Goal: Task Accomplishment & Management: Manage account settings

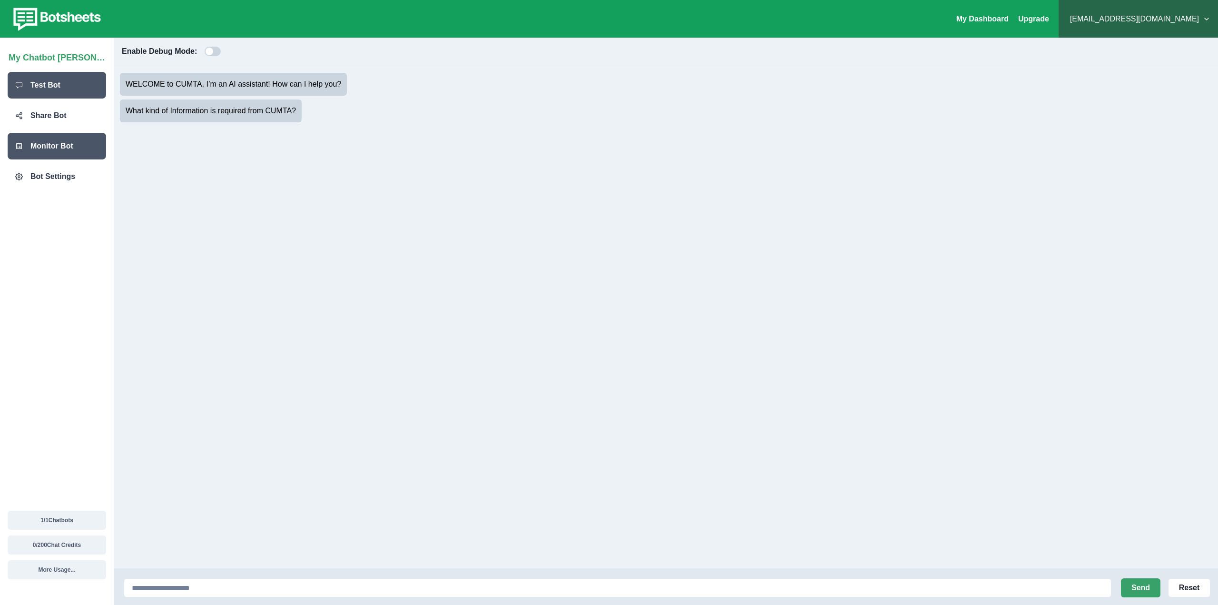
click at [71, 146] on p "Monitor Bot" at bounding box center [51, 145] width 43 height 11
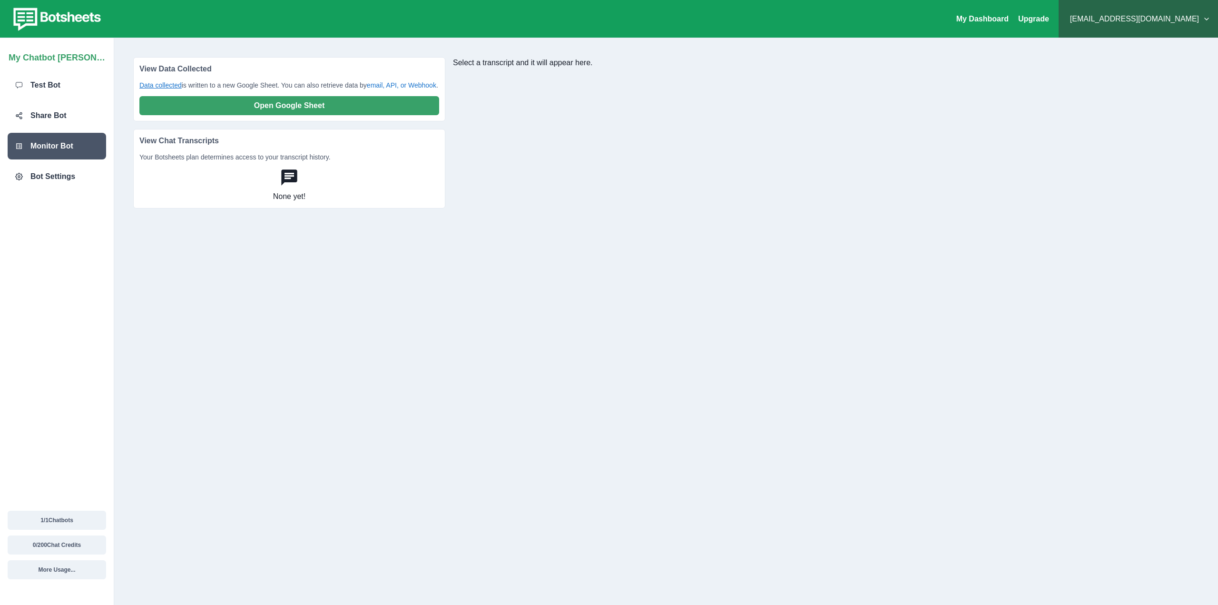
click at [159, 86] on link "Data collected" at bounding box center [160, 85] width 42 height 8
click at [64, 95] on div "Test Bot" at bounding box center [57, 85] width 98 height 27
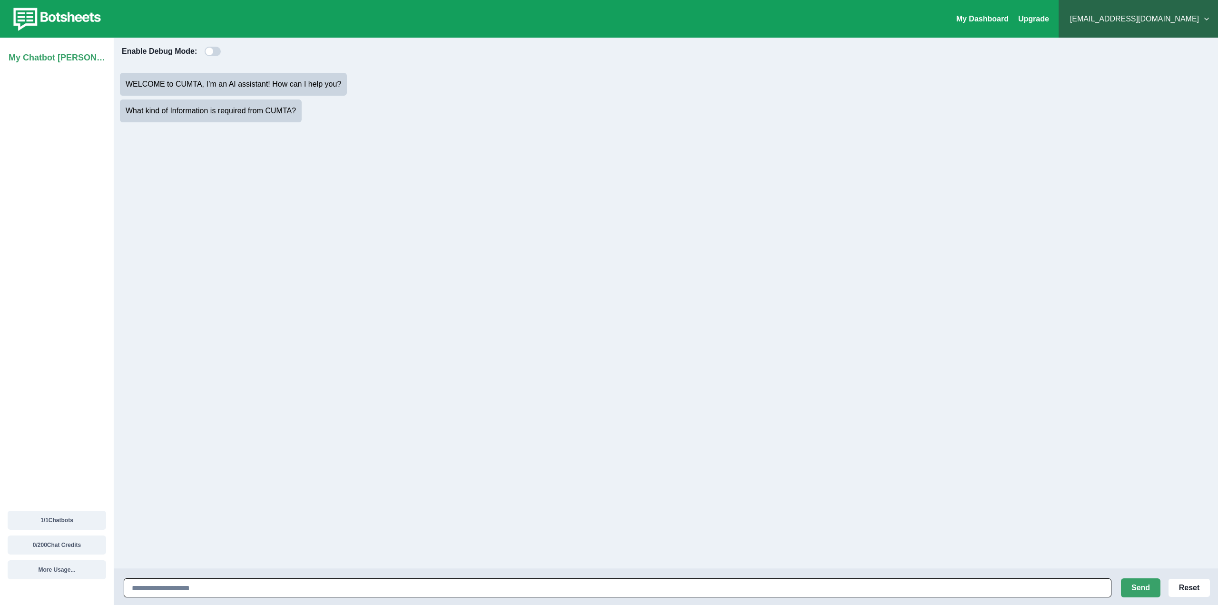
click at [280, 583] on input at bounding box center [617, 587] width 987 height 19
type input "**"
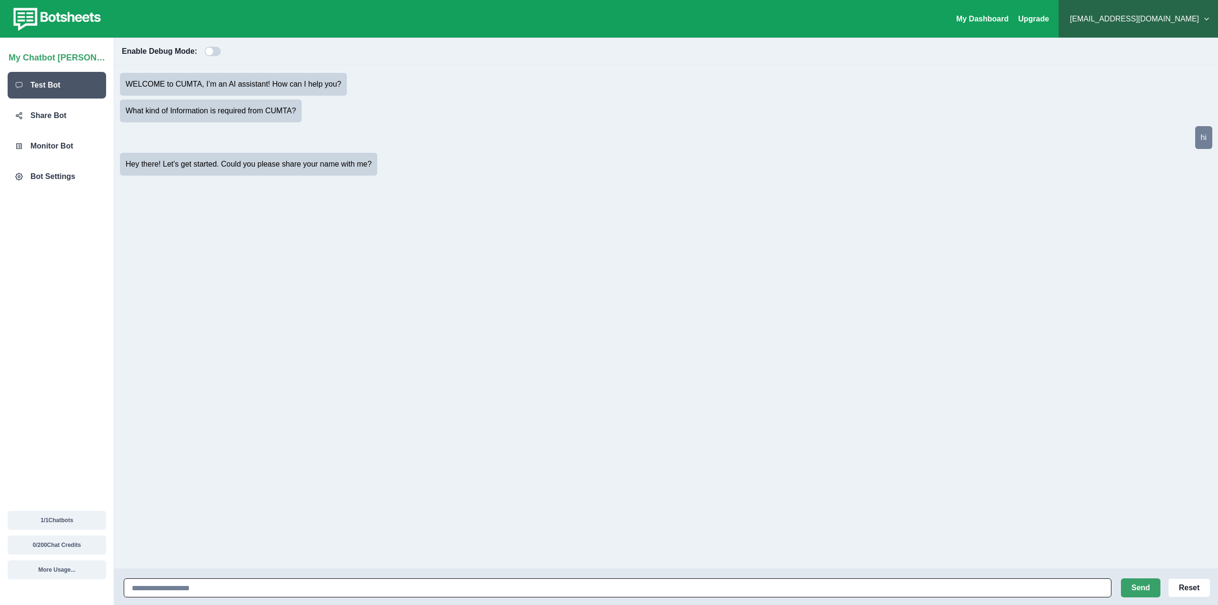
click at [241, 588] on input at bounding box center [617, 587] width 987 height 19
type input "****"
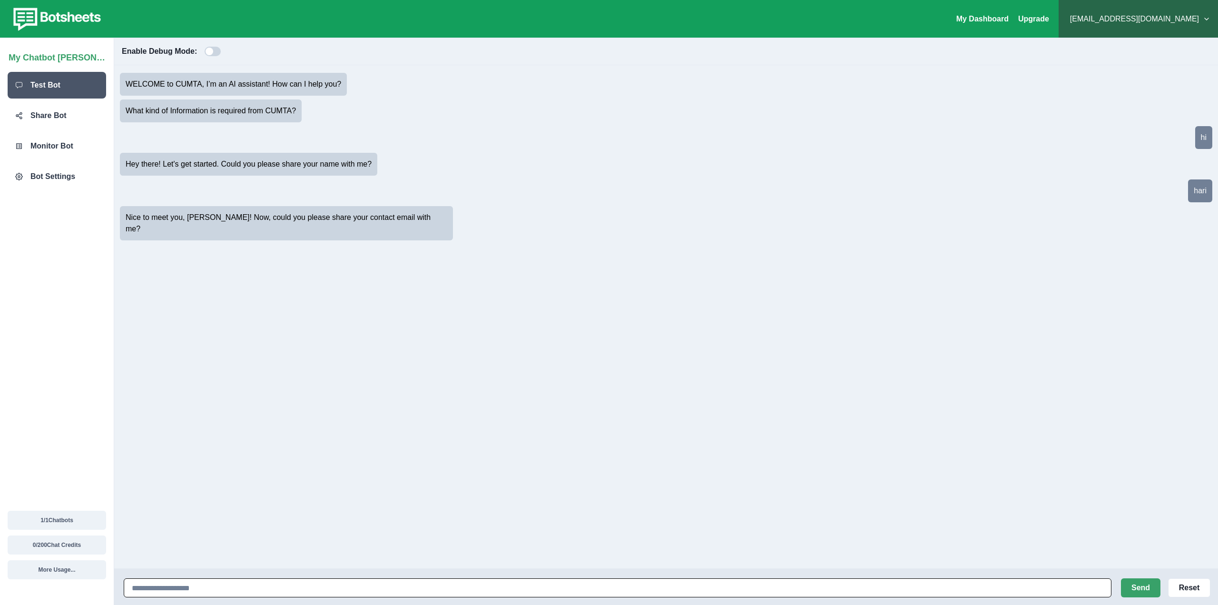
click at [212, 589] on input at bounding box center [617, 587] width 987 height 19
type input "**********"
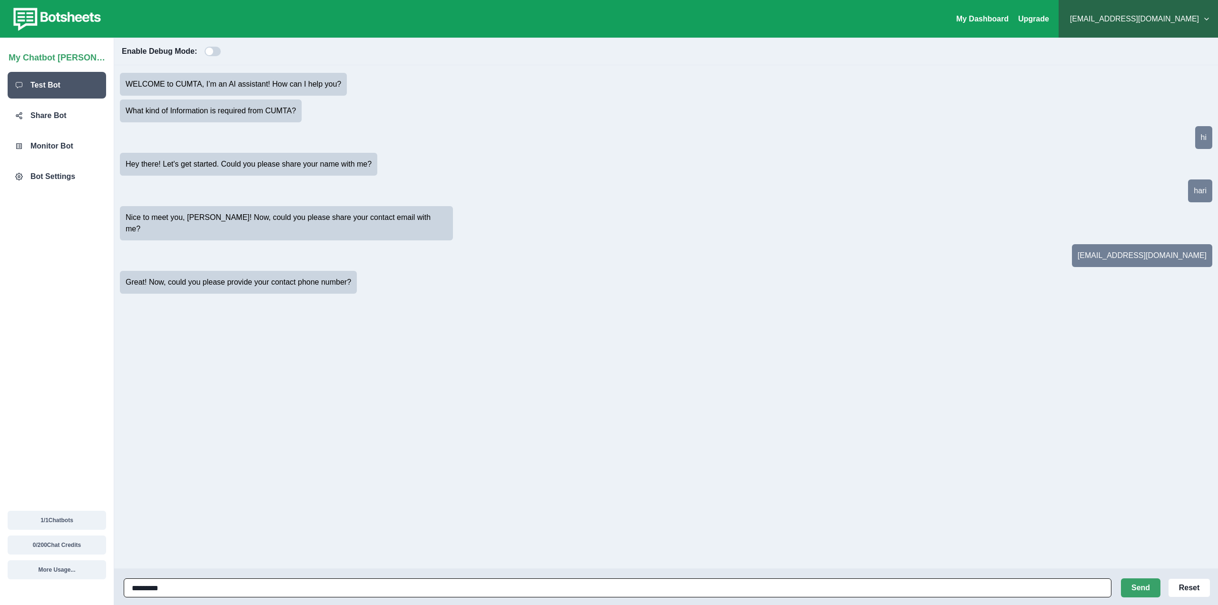
type input "**********"
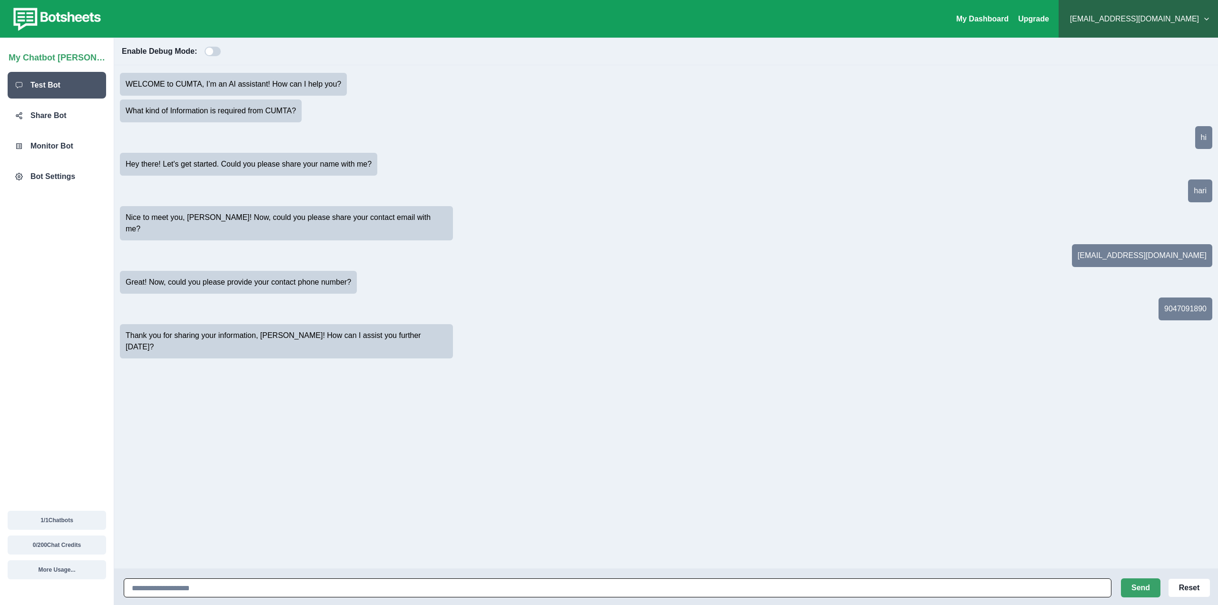
click at [176, 584] on input at bounding box center [617, 587] width 987 height 19
type input "**********"
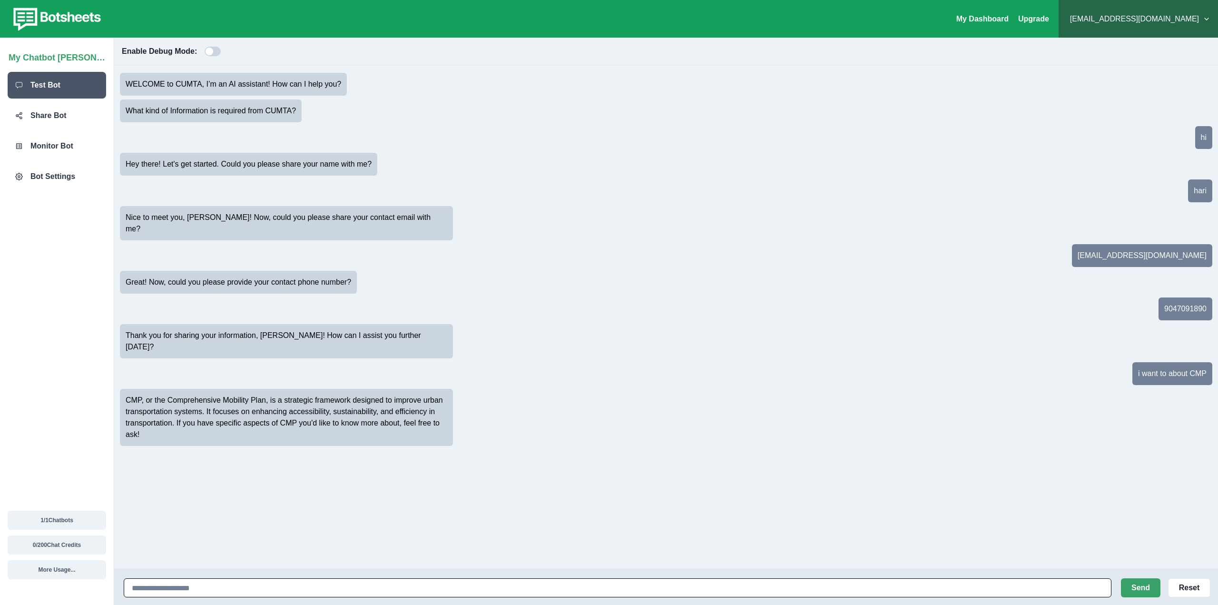
click at [376, 586] on input at bounding box center [617, 587] width 987 height 19
type input "**********"
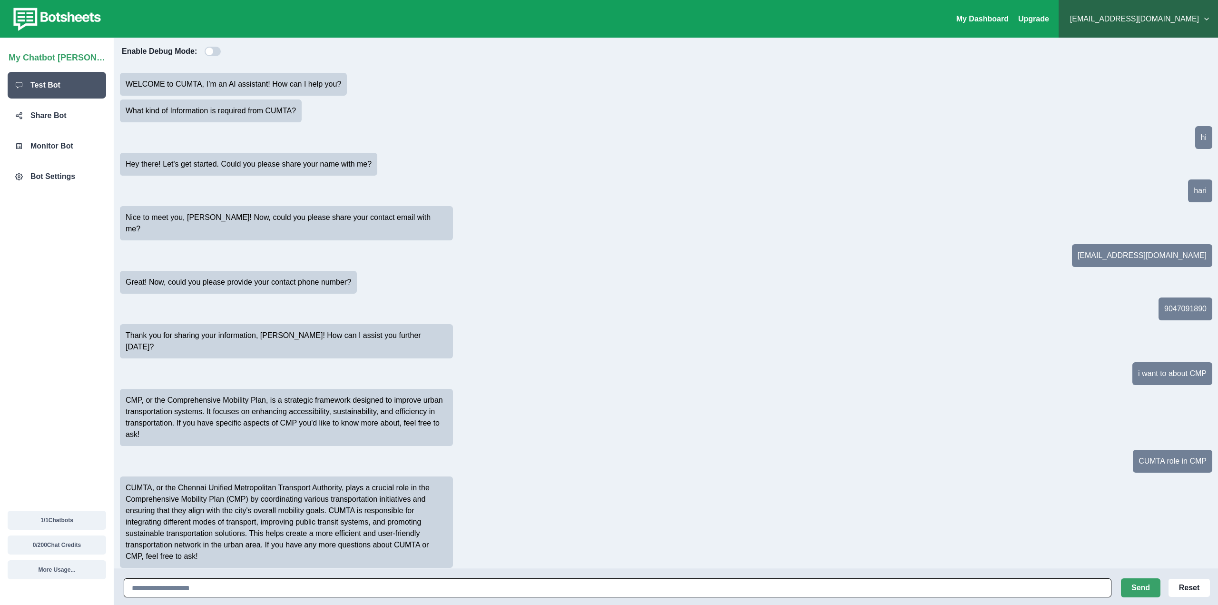
click at [260, 585] on input at bounding box center [617, 587] width 987 height 19
type input "**********"
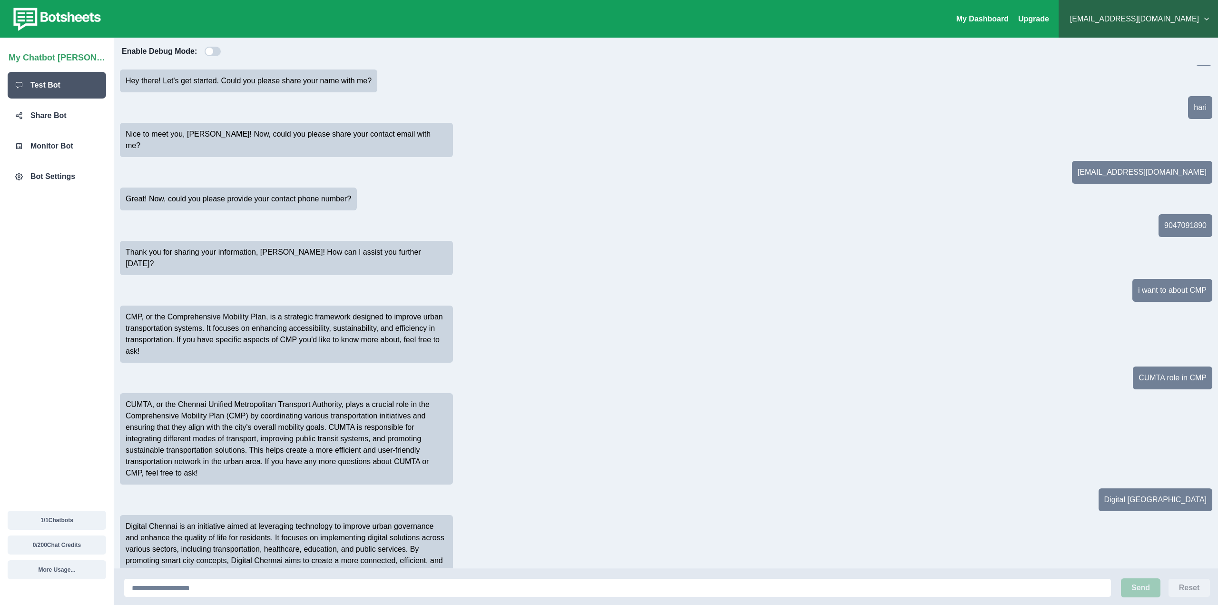
scroll to position [95, 0]
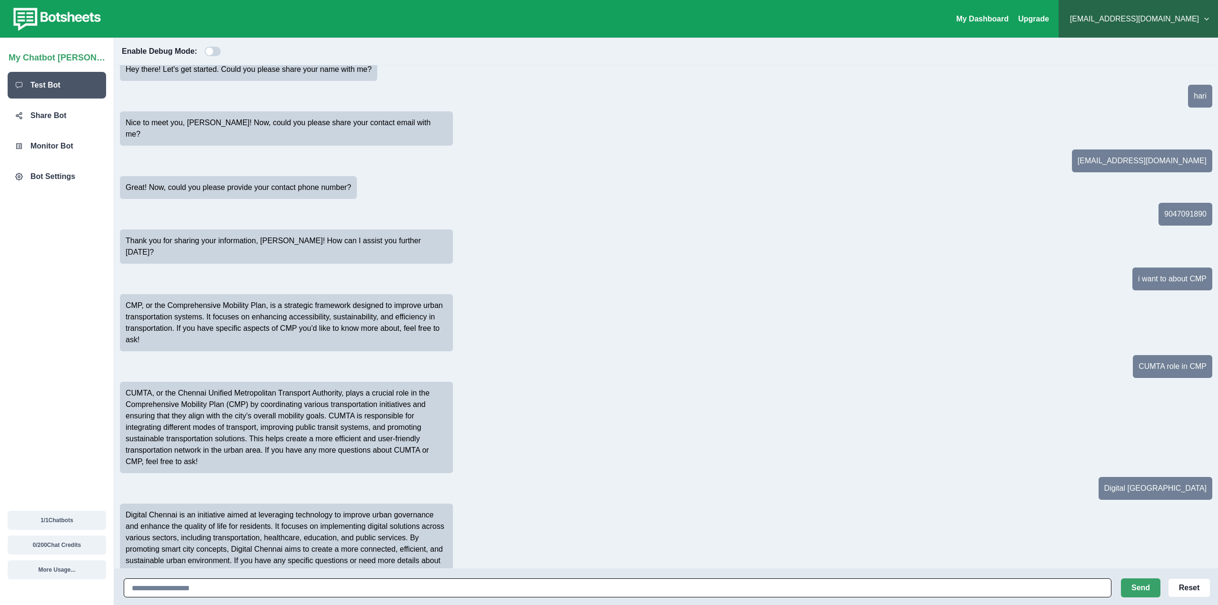
click at [585, 588] on input at bounding box center [617, 587] width 987 height 19
type input "**********"
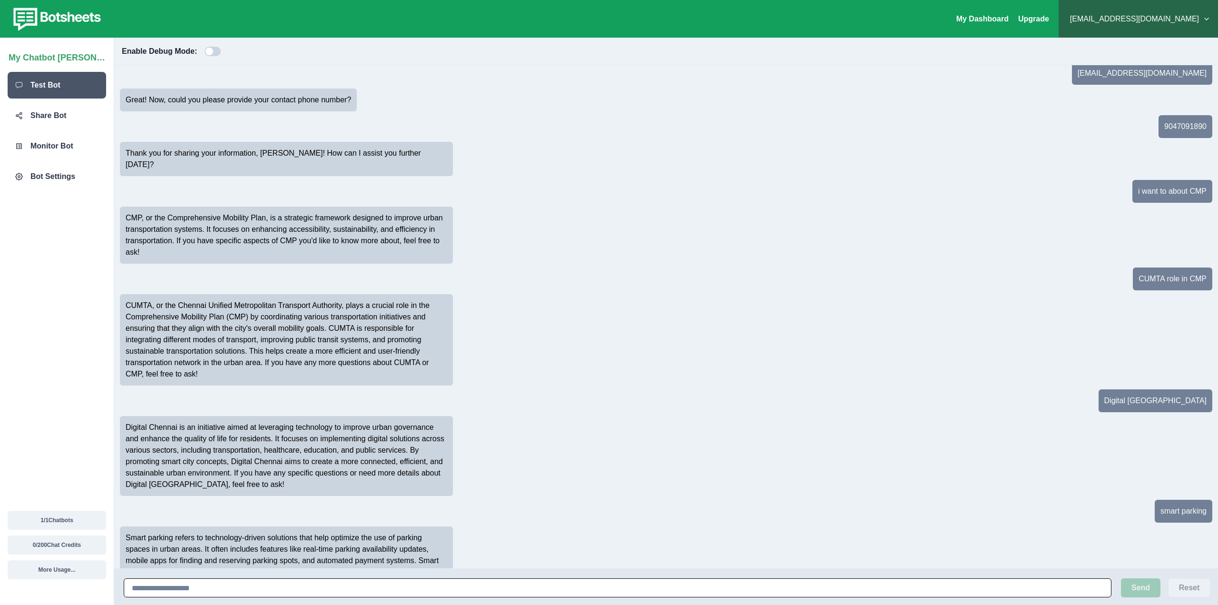
scroll to position [194, 0]
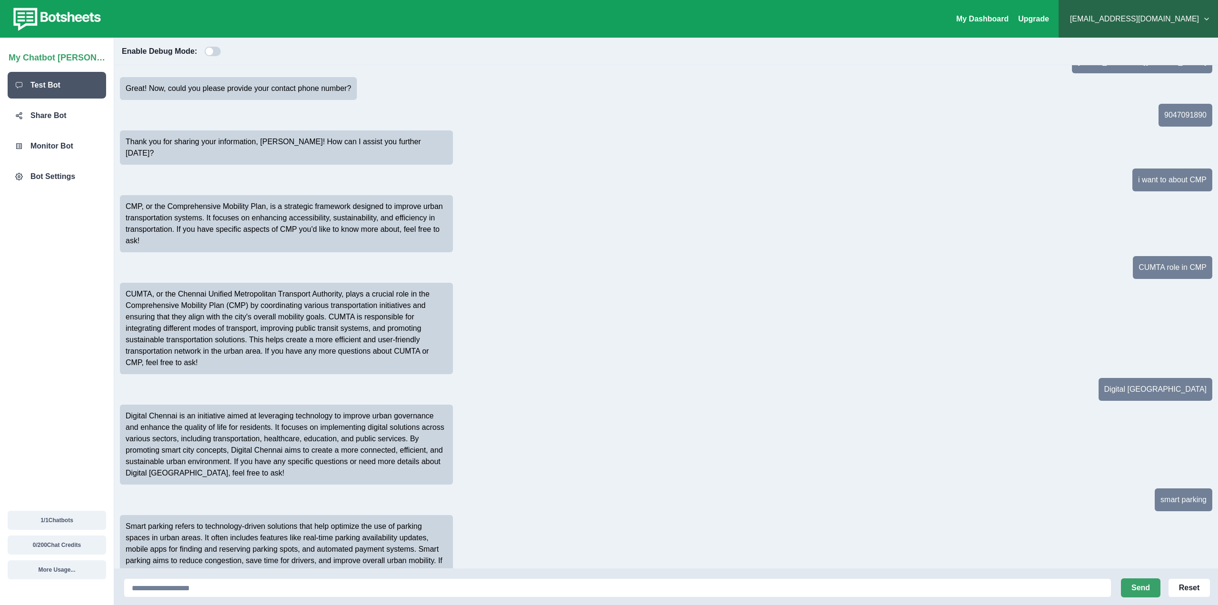
click at [868, 318] on div "CUMTA, or the Chennai Unified Metropolitan Transport Authority, plays a crucial…" at bounding box center [666, 328] width 1092 height 95
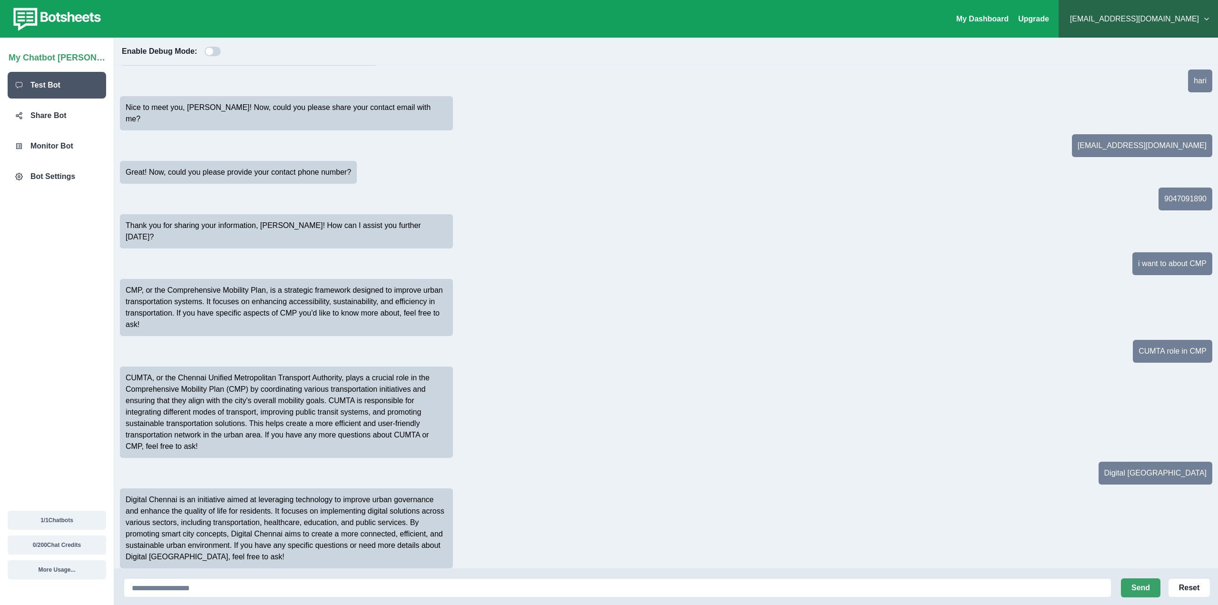
scroll to position [143, 0]
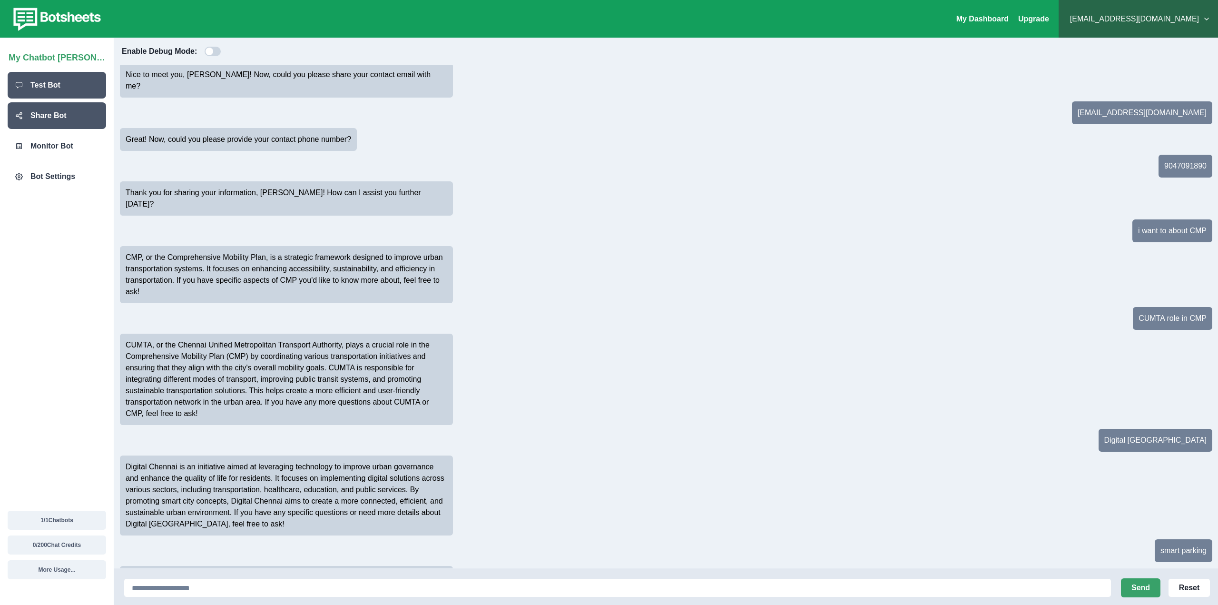
click at [56, 119] on p "Share Bot" at bounding box center [48, 115] width 36 height 11
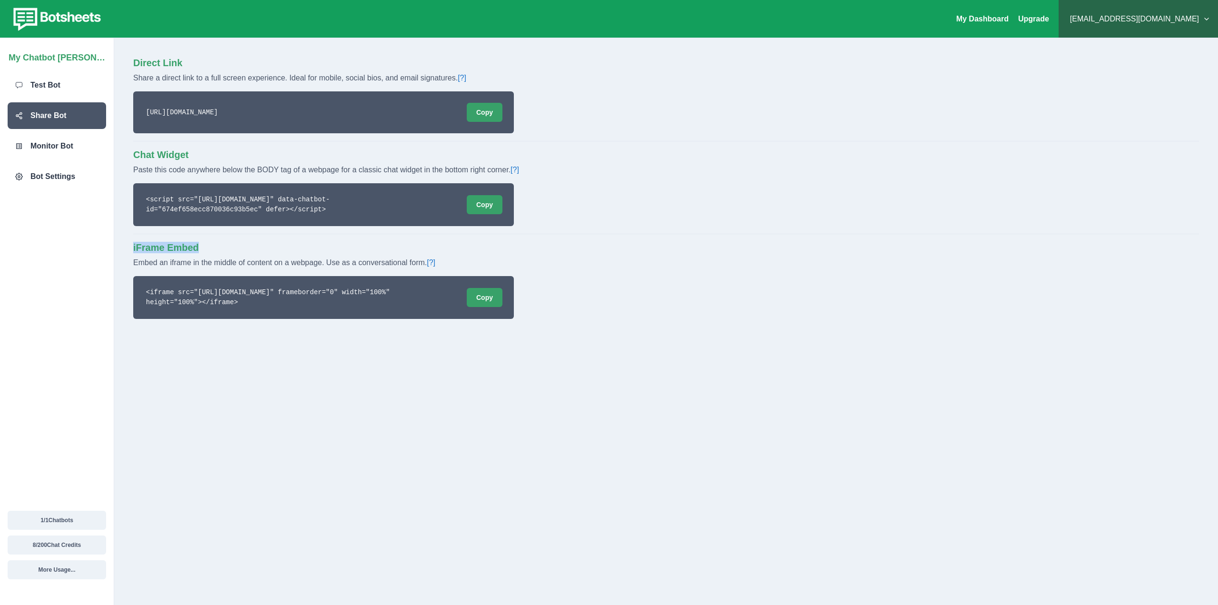
drag, startPoint x: 126, startPoint y: 248, endPoint x: 204, endPoint y: 243, distance: 78.7
click at [204, 243] on div "Direct Link Share a direct link to a full screen experience. Ideal for mobile, …" at bounding box center [666, 321] width 1104 height 567
click at [237, 241] on div "Direct Link Share a direct link to a full screen experience. Ideal for mobile, …" at bounding box center [666, 188] width 1066 height 262
click at [57, 178] on p "Bot Settings" at bounding box center [52, 176] width 45 height 11
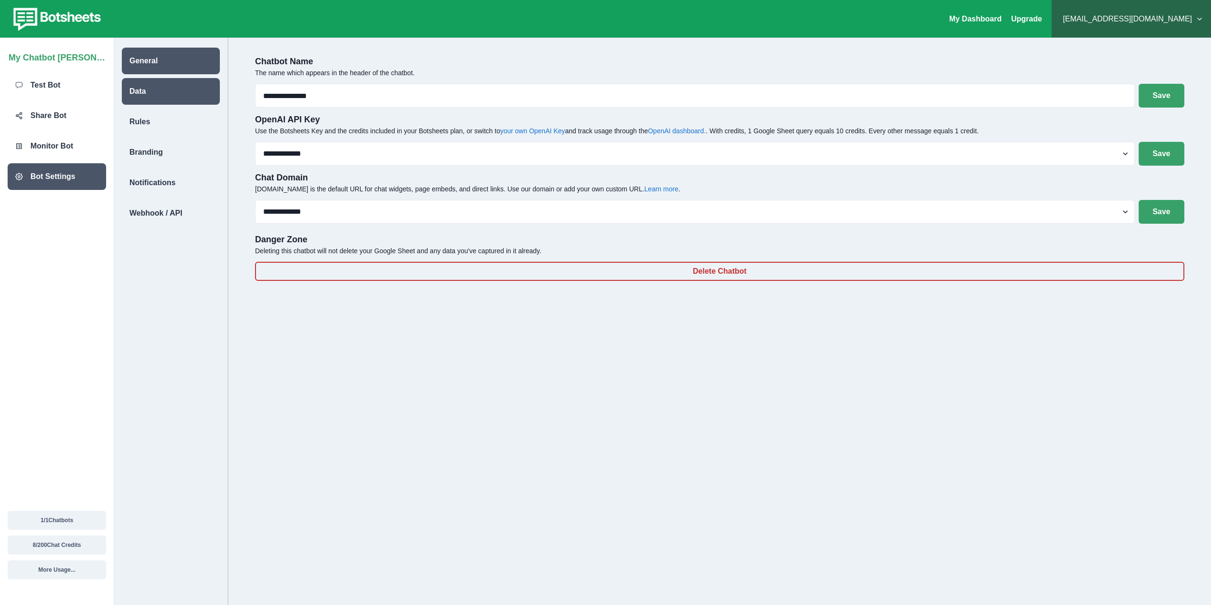
click at [181, 94] on div "Data" at bounding box center [171, 91] width 98 height 27
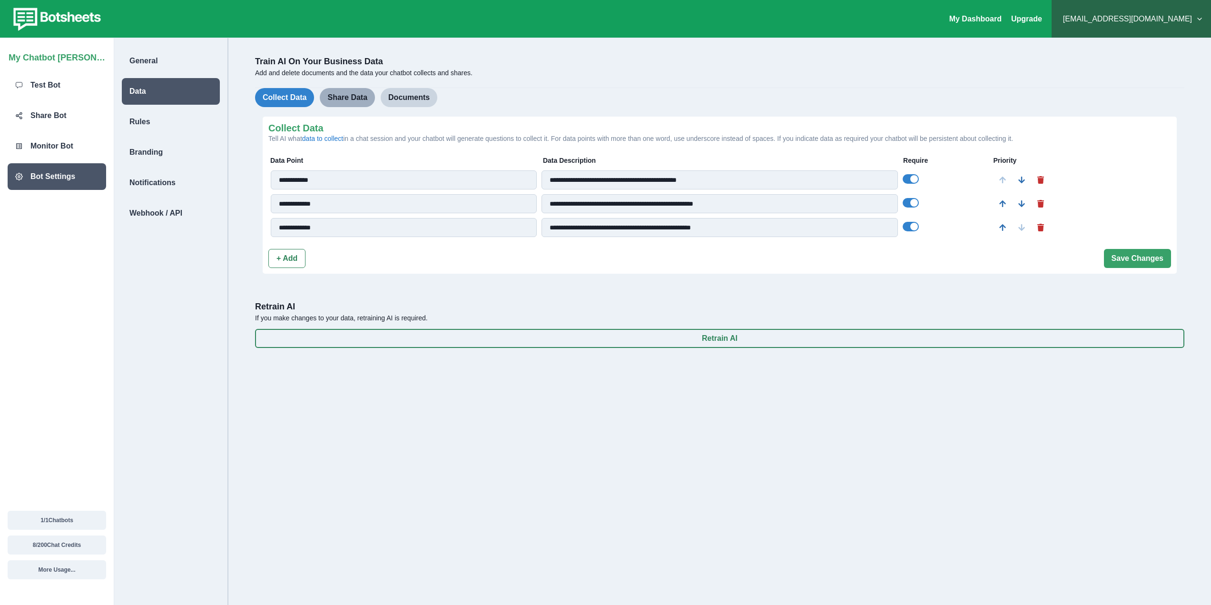
click at [357, 99] on button "Share Data" at bounding box center [347, 97] width 55 height 19
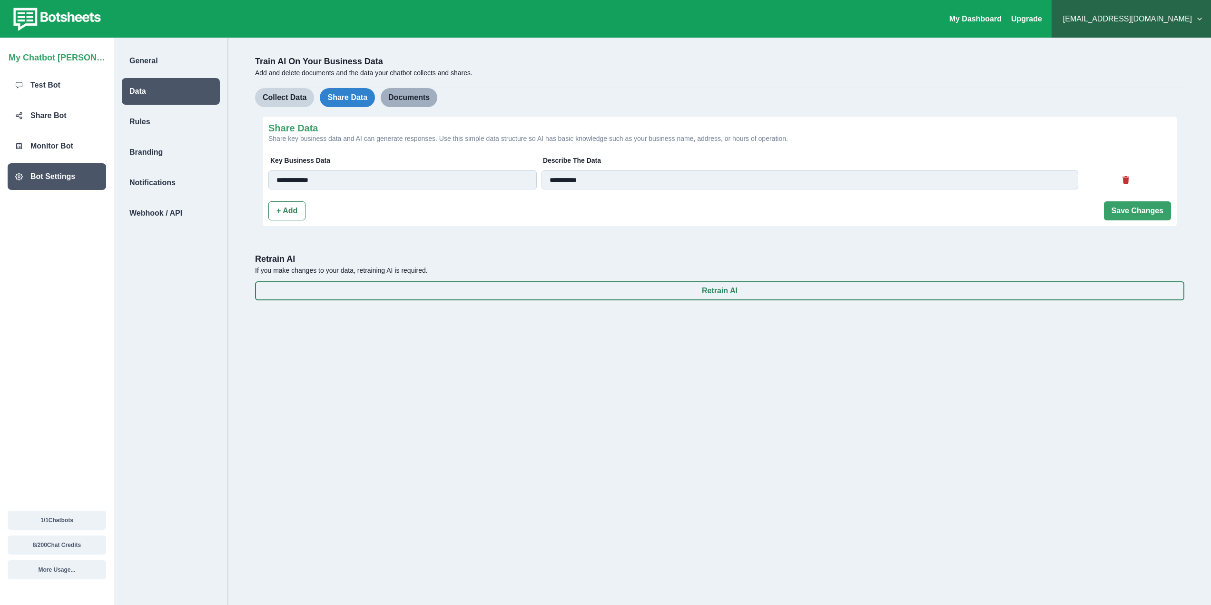
click at [414, 95] on button "Documents" at bounding box center [409, 97] width 57 height 19
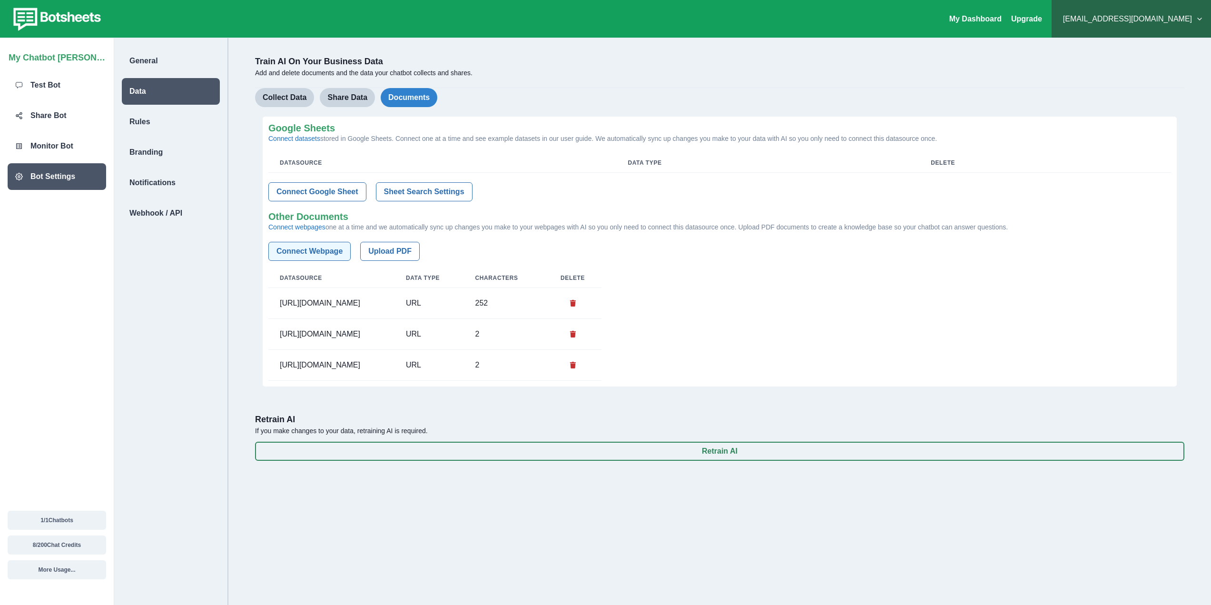
click at [331, 256] on button "Connect Webpage" at bounding box center [309, 251] width 82 height 19
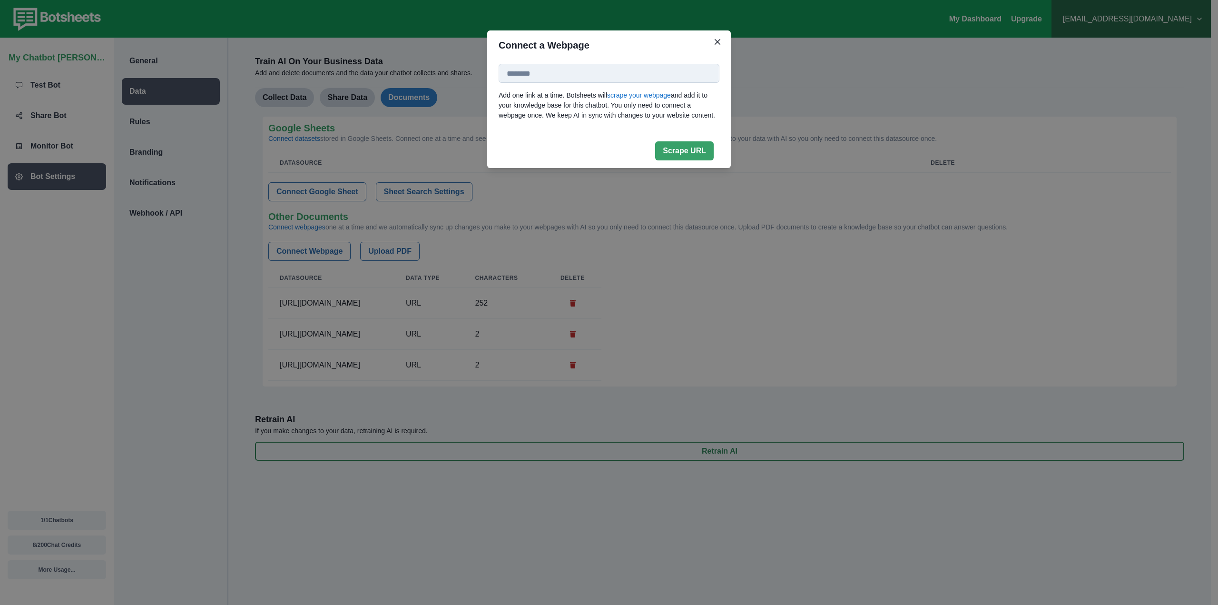
click at [626, 69] on input at bounding box center [609, 73] width 221 height 19
click at [627, 74] on input at bounding box center [609, 73] width 221 height 19
click at [719, 44] on icon "Close" at bounding box center [717, 42] width 6 height 6
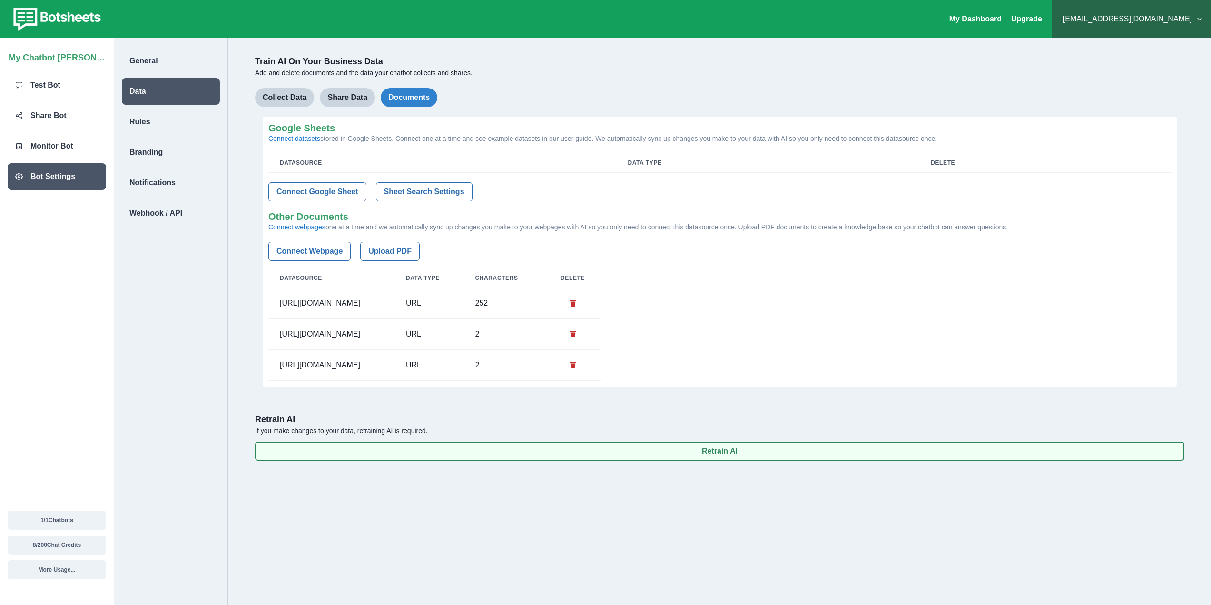
click at [750, 460] on button "Retrain AI" at bounding box center [719, 450] width 929 height 19
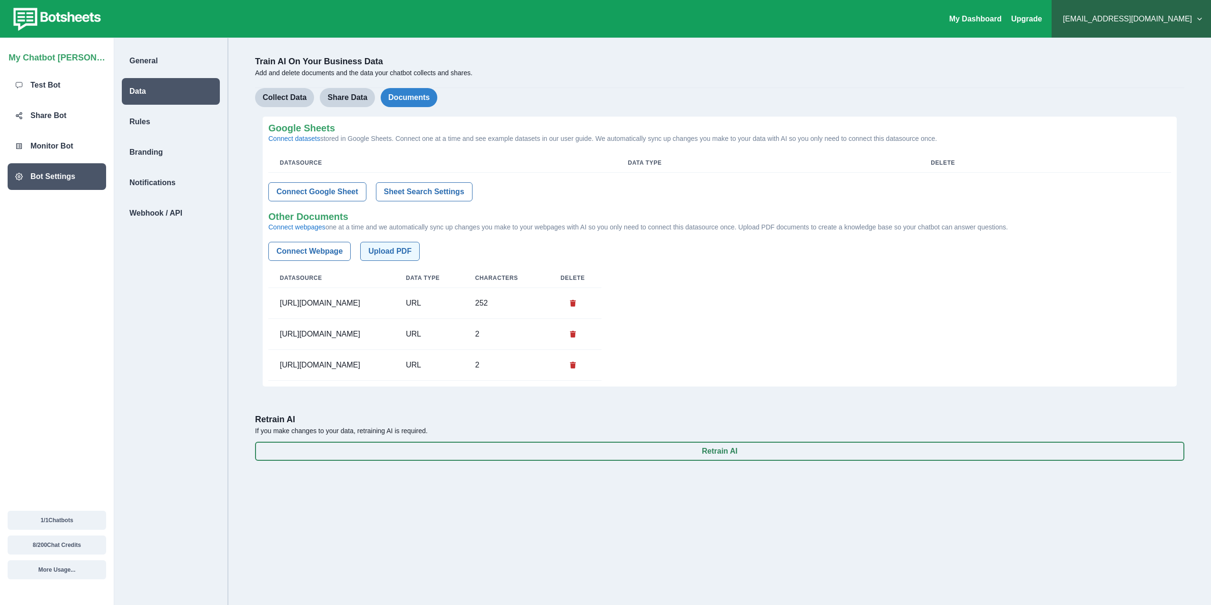
click at [396, 253] on button "Upload PDF" at bounding box center [389, 251] width 59 height 19
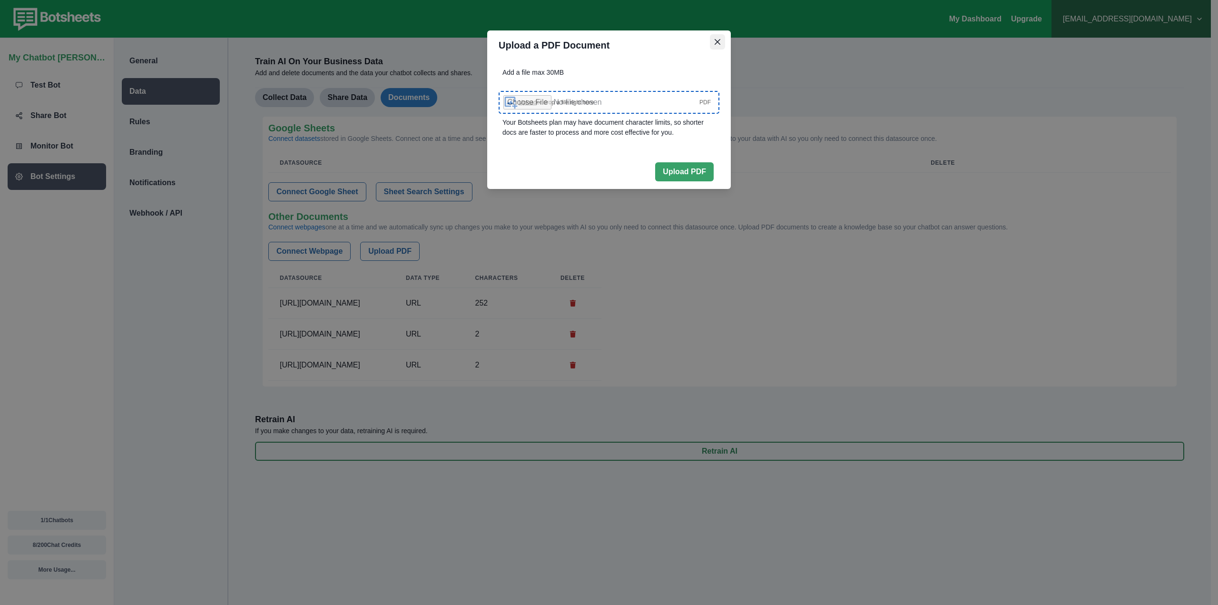
click at [716, 42] on icon "Close" at bounding box center [717, 42] width 6 height 6
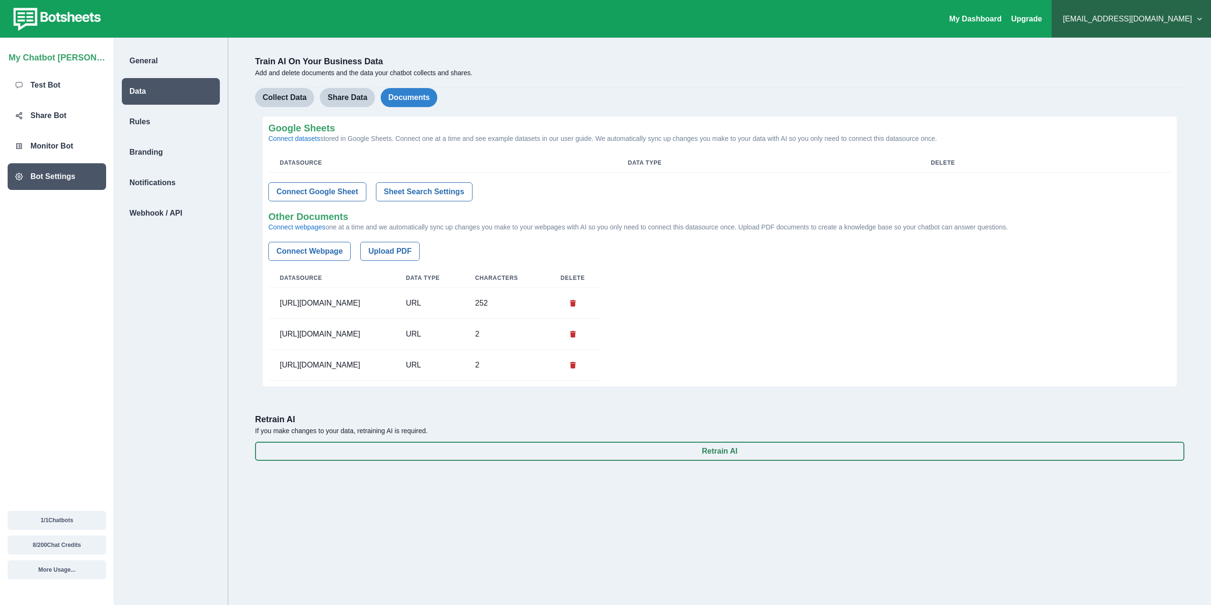
click at [370, 227] on p "Connect webpages one at a time and we automatically sync up changes you make to…" at bounding box center [719, 227] width 902 height 10
drag, startPoint x: 370, startPoint y: 227, endPoint x: 386, endPoint y: 227, distance: 16.2
click at [371, 227] on p "Connect webpages one at a time and we automatically sync up changes you make to…" at bounding box center [719, 227] width 902 height 10
drag, startPoint x: 396, startPoint y: 229, endPoint x: 407, endPoint y: 229, distance: 10.9
click at [399, 229] on p "Connect webpages one at a time and we automatically sync up changes you make to…" at bounding box center [719, 227] width 902 height 10
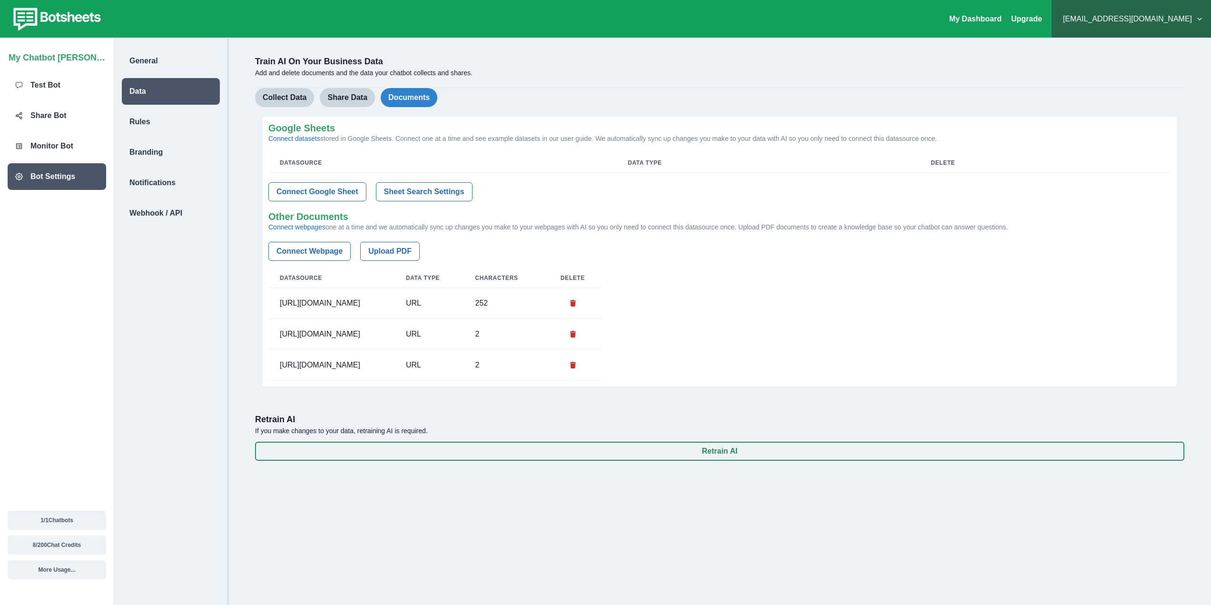
drag, startPoint x: 407, startPoint y: 229, endPoint x: 416, endPoint y: 230, distance: 9.5
click at [411, 229] on p "Connect webpages one at a time and we automatically sync up changes you make to…" at bounding box center [719, 227] width 902 height 10
drag, startPoint x: 416, startPoint y: 230, endPoint x: 426, endPoint y: 229, distance: 10.0
click at [423, 229] on p "Connect webpages one at a time and we automatically sync up changes you make to…" at bounding box center [719, 227] width 902 height 10
drag, startPoint x: 429, startPoint y: 229, endPoint x: 440, endPoint y: 227, distance: 11.1
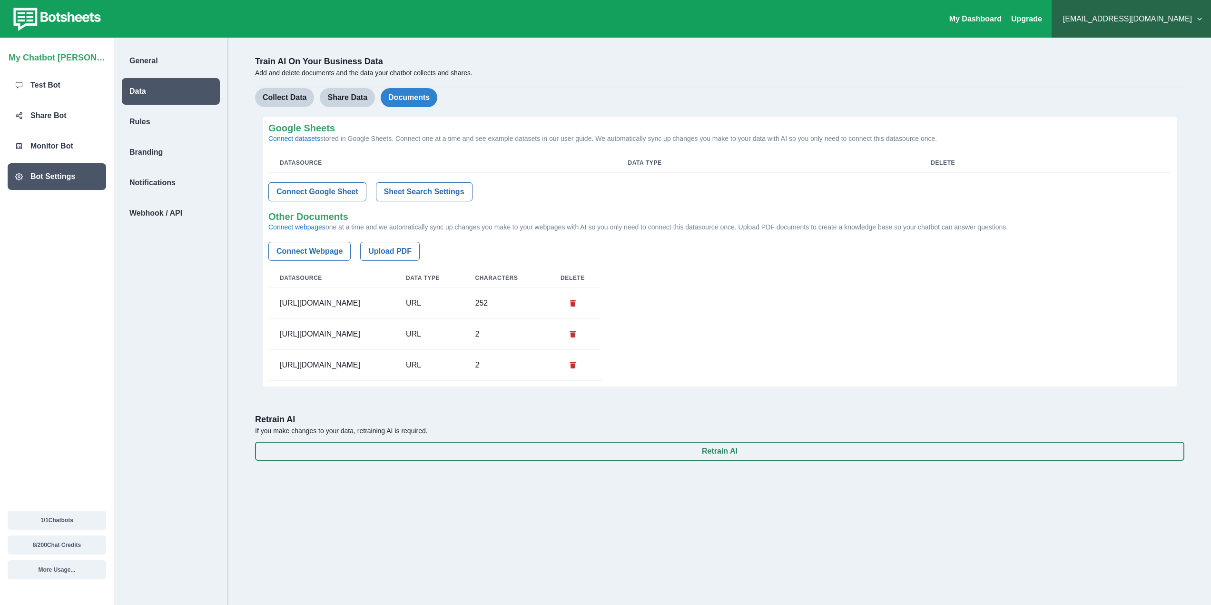
click at [434, 227] on p "Connect webpages one at a time and we automatically sync up changes you make to…" at bounding box center [719, 227] width 902 height 10
drag, startPoint x: 440, startPoint y: 227, endPoint x: 447, endPoint y: 225, distance: 7.7
click at [441, 226] on p "Connect webpages one at a time and we automatically sync up changes you make to…" at bounding box center [719, 227] width 902 height 10
drag, startPoint x: 447, startPoint y: 225, endPoint x: 463, endPoint y: 225, distance: 15.7
click at [456, 225] on p "Connect webpages one at a time and we automatically sync up changes you make to…" at bounding box center [719, 227] width 902 height 10
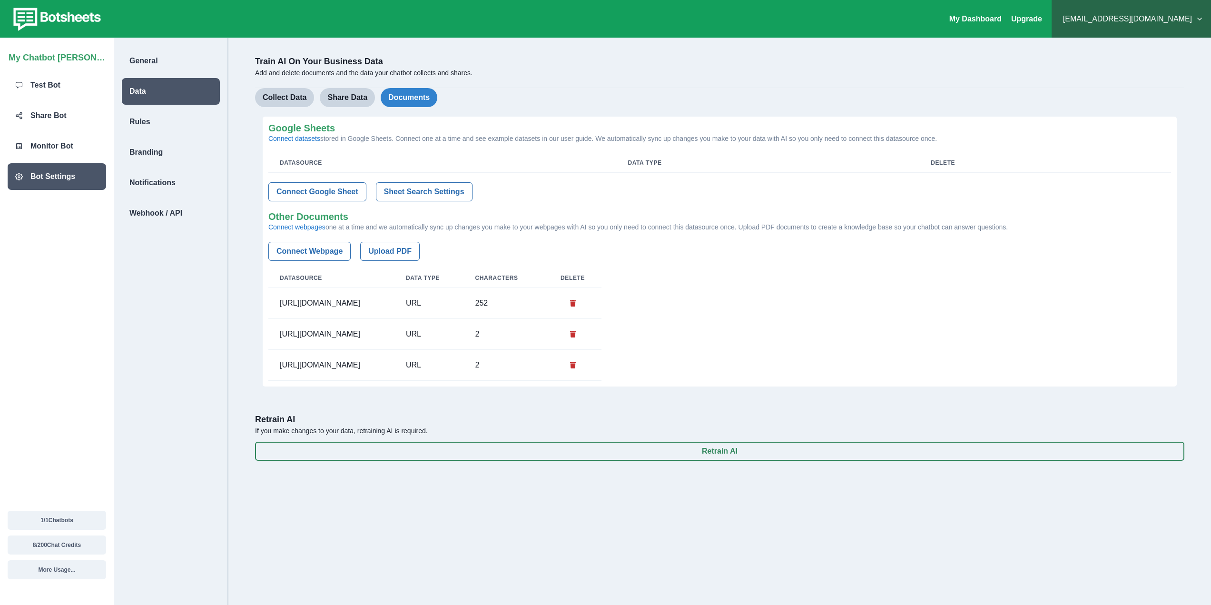
drag, startPoint x: 477, startPoint y: 224, endPoint x: 487, endPoint y: 223, distance: 9.6
click at [479, 223] on p "Connect webpages one at a time and we automatically sync up changes you make to…" at bounding box center [719, 227] width 902 height 10
drag, startPoint x: 487, startPoint y: 223, endPoint x: 501, endPoint y: 223, distance: 13.8
click at [493, 223] on p "Connect webpages one at a time and we automatically sync up changes you make to…" at bounding box center [719, 227] width 902 height 10
drag, startPoint x: 501, startPoint y: 223, endPoint x: 525, endPoint y: 225, distance: 23.8
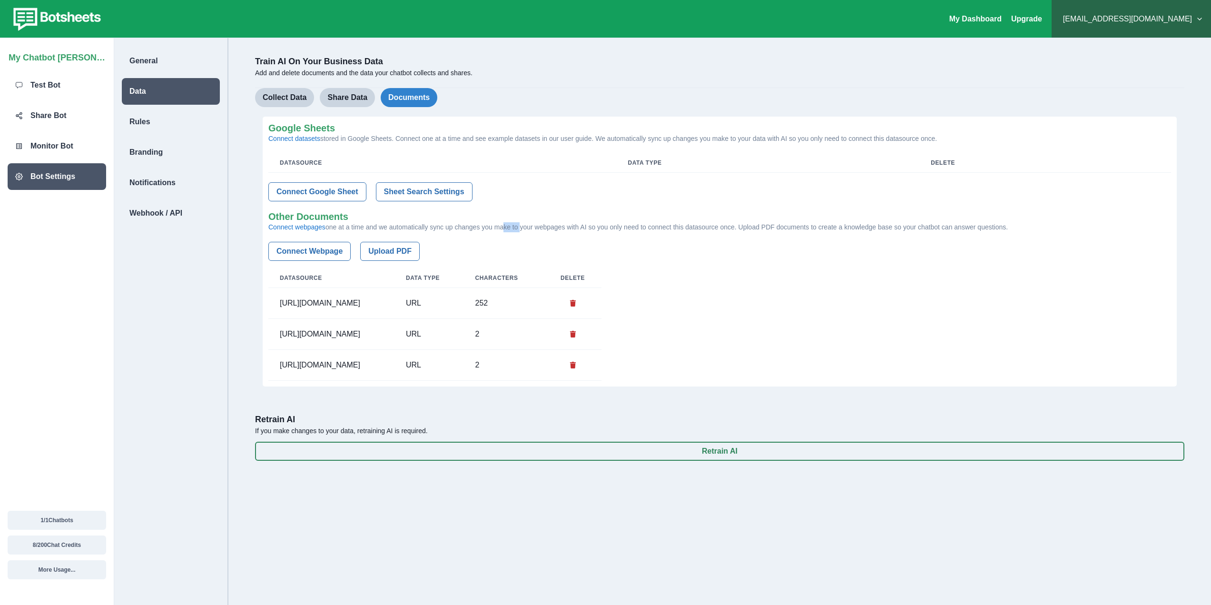
click at [521, 225] on p "Connect webpages one at a time and we automatically sync up changes you make to…" at bounding box center [719, 227] width 902 height 10
drag, startPoint x: 550, startPoint y: 224, endPoint x: 588, endPoint y: 226, distance: 37.7
click at [566, 225] on p "Connect webpages one at a time and we automatically sync up changes you make to…" at bounding box center [719, 227] width 902 height 10
drag, startPoint x: 588, startPoint y: 226, endPoint x: 596, endPoint y: 226, distance: 8.6
click at [592, 226] on p "Connect webpages one at a time and we automatically sync up changes you make to…" at bounding box center [719, 227] width 902 height 10
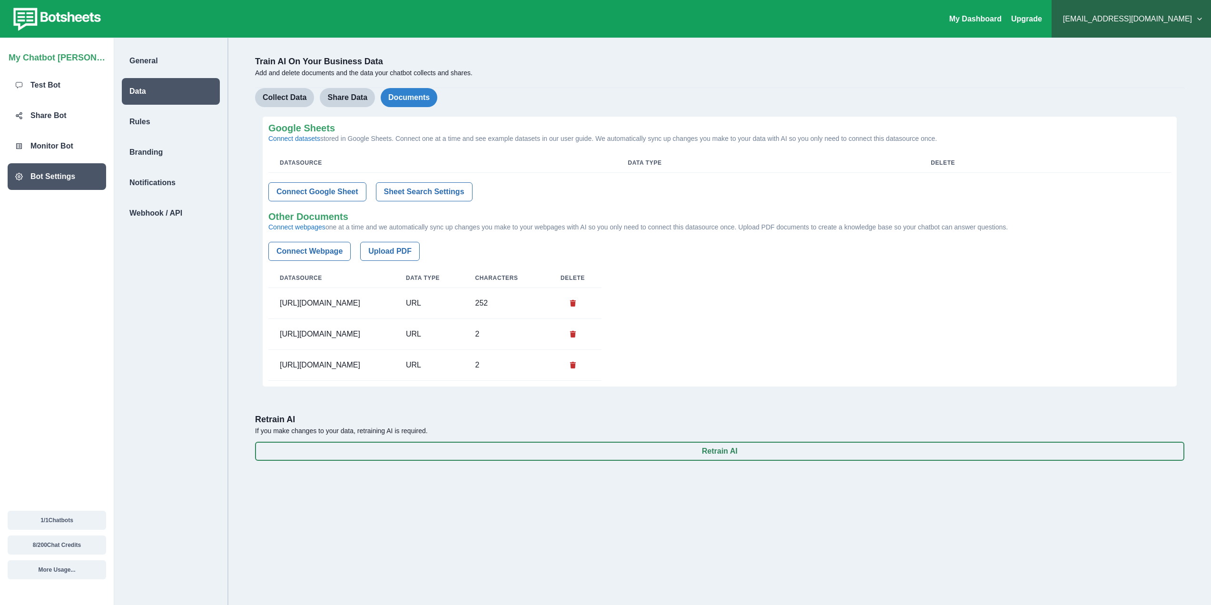
drag, startPoint x: 596, startPoint y: 226, endPoint x: 616, endPoint y: 226, distance: 19.5
click at [600, 226] on p "Connect webpages one at a time and we automatically sync up changes you make to…" at bounding box center [719, 227] width 902 height 10
drag, startPoint x: 616, startPoint y: 226, endPoint x: 629, endPoint y: 226, distance: 13.3
click at [620, 226] on p "Connect webpages one at a time and we automatically sync up changes you make to…" at bounding box center [719, 227] width 902 height 10
click at [631, 226] on p "Connect webpages one at a time and we automatically sync up changes you make to…" at bounding box center [719, 227] width 902 height 10
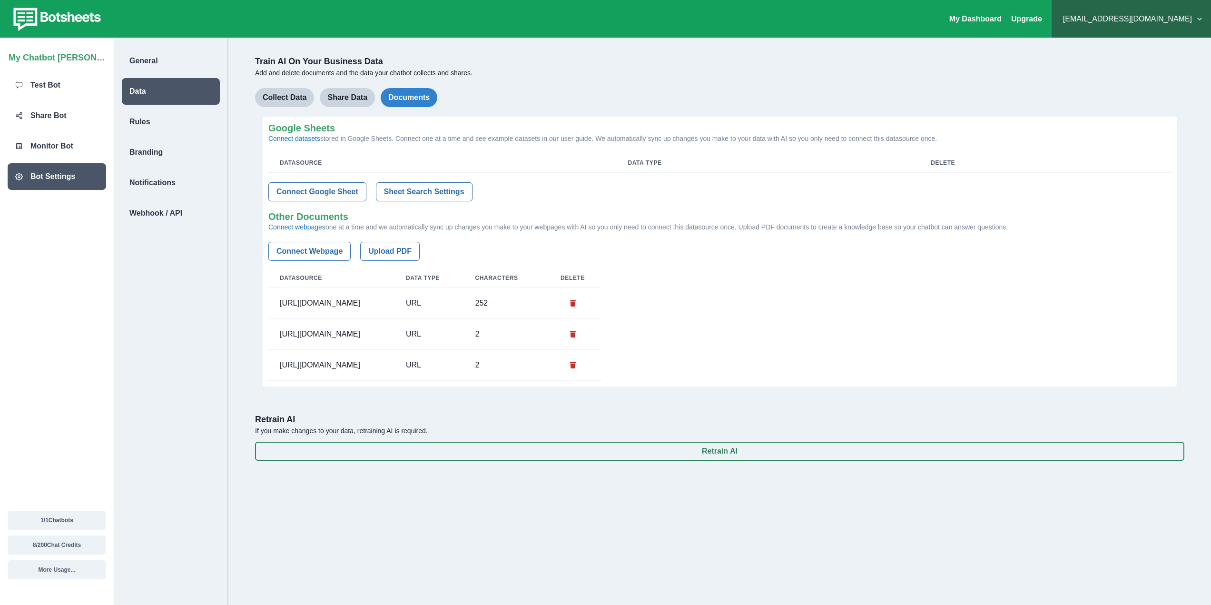
drag, startPoint x: 634, startPoint y: 226, endPoint x: 666, endPoint y: 228, distance: 32.4
click at [644, 227] on p "Connect webpages one at a time and we automatically sync up changes you make to…" at bounding box center [719, 227] width 902 height 10
drag, startPoint x: 666, startPoint y: 228, endPoint x: 678, endPoint y: 229, distance: 12.4
click at [668, 228] on p "Connect webpages one at a time and we automatically sync up changes you make to…" at bounding box center [719, 227] width 902 height 10
click at [681, 229] on p "Connect webpages one at a time and we automatically sync up changes you make to…" at bounding box center [719, 227] width 902 height 10
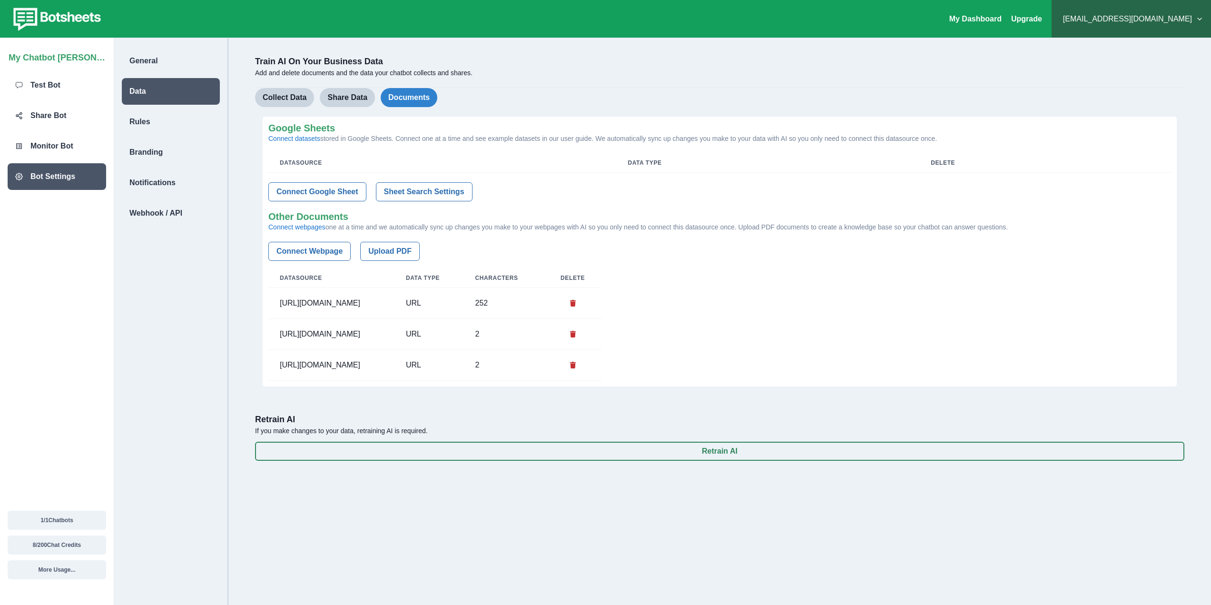
drag, startPoint x: 690, startPoint y: 229, endPoint x: 718, endPoint y: 229, distance: 27.6
click at [698, 229] on p "Connect webpages one at a time and we automatically sync up changes you make to…" at bounding box center [719, 227] width 902 height 10
drag, startPoint x: 718, startPoint y: 229, endPoint x: 742, endPoint y: 228, distance: 24.3
click at [731, 229] on p "Connect webpages one at a time and we automatically sync up changes you make to…" at bounding box center [719, 227] width 902 height 10
drag, startPoint x: 742, startPoint y: 228, endPoint x: 755, endPoint y: 226, distance: 13.0
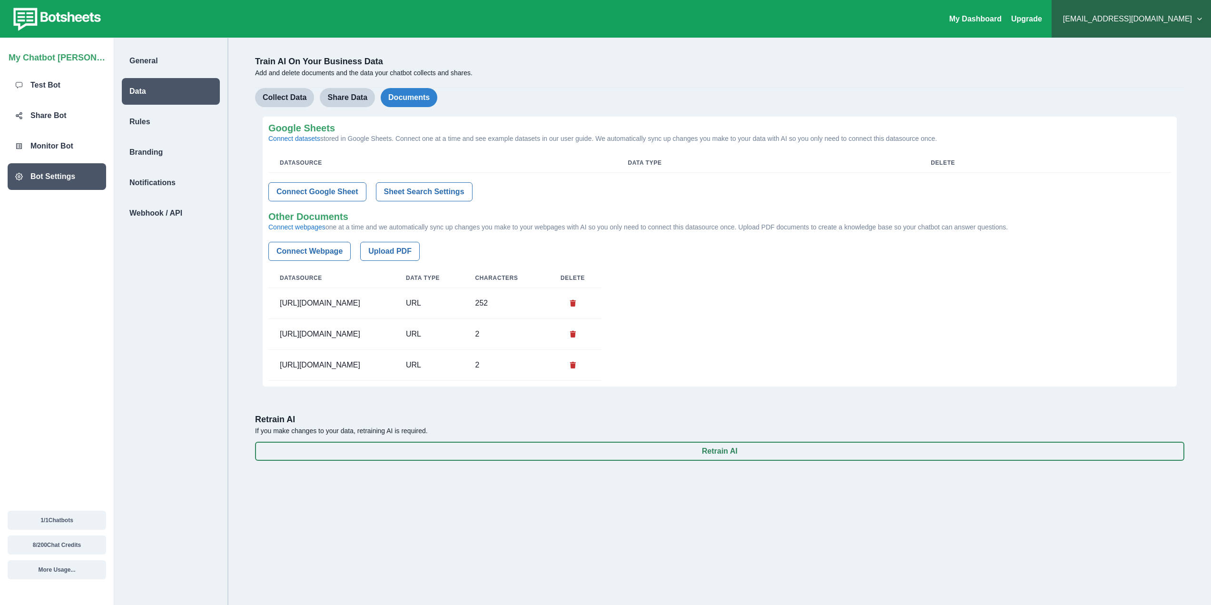
click at [746, 228] on p "Connect webpages one at a time and we automatically sync up changes you make to…" at bounding box center [719, 227] width 902 height 10
drag, startPoint x: 764, startPoint y: 225, endPoint x: 772, endPoint y: 224, distance: 8.3
click at [770, 224] on p "Connect webpages one at a time and we automatically sync up changes you make to…" at bounding box center [719, 227] width 902 height 10
click at [293, 248] on button "Connect Webpage" at bounding box center [309, 251] width 82 height 19
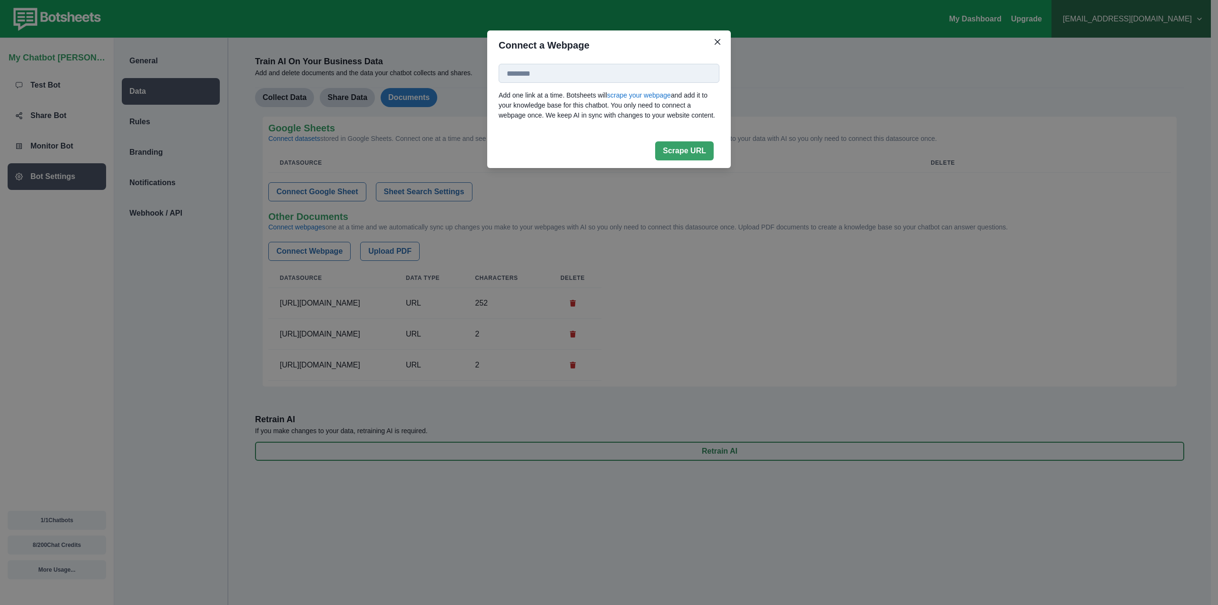
click at [636, 66] on input at bounding box center [609, 73] width 221 height 19
click at [571, 74] on input at bounding box center [609, 73] width 221 height 19
paste input "**********"
type input "**********"
click at [690, 149] on button "Scrape URL" at bounding box center [684, 150] width 59 height 19
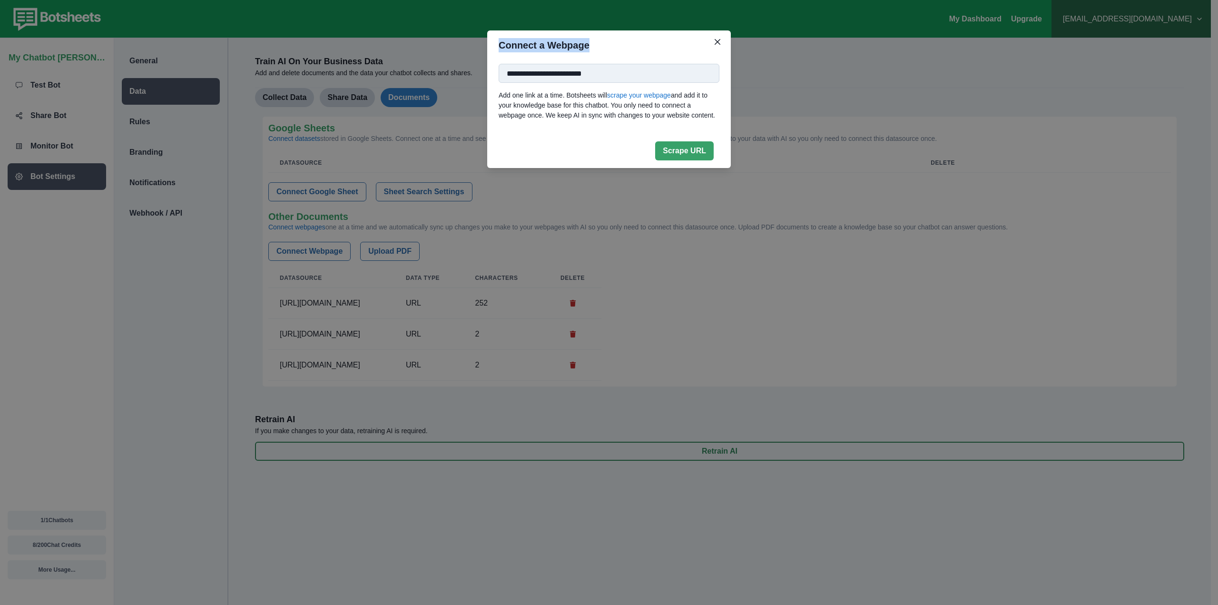
drag, startPoint x: 587, startPoint y: 43, endPoint x: 517, endPoint y: 49, distance: 71.1
click at [486, 53] on div "**********" at bounding box center [609, 302] width 1218 height 605
click at [718, 39] on button "Close" at bounding box center [717, 41] width 15 height 15
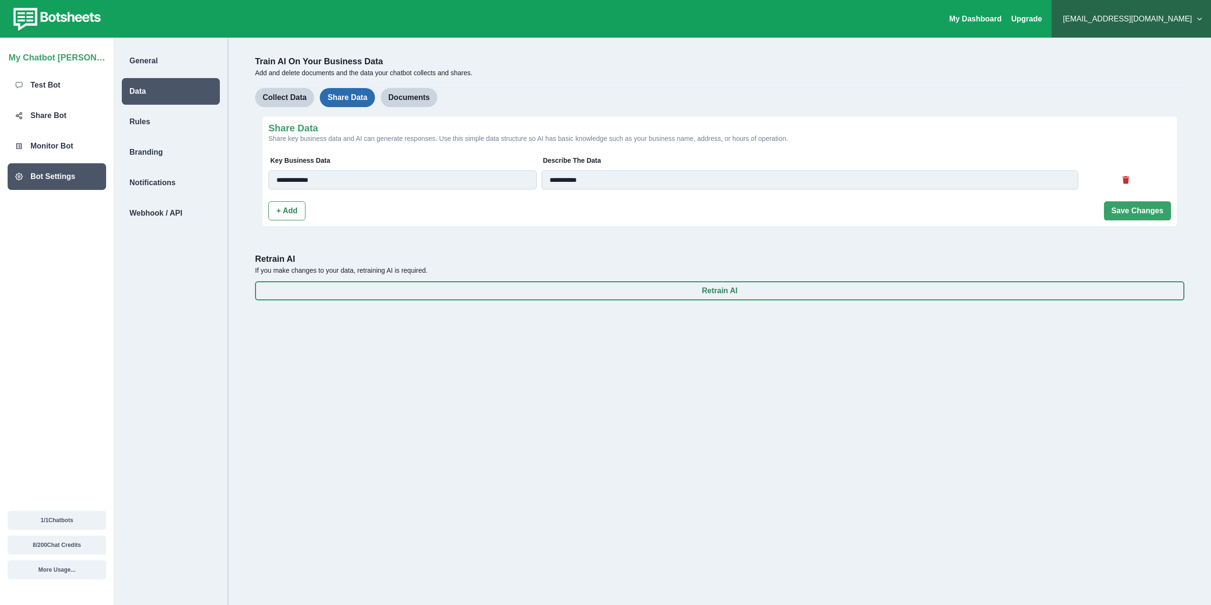
click at [341, 97] on button "Share Data" at bounding box center [347, 97] width 55 height 19
click at [173, 125] on div "Rules" at bounding box center [171, 121] width 98 height 27
select select "***"
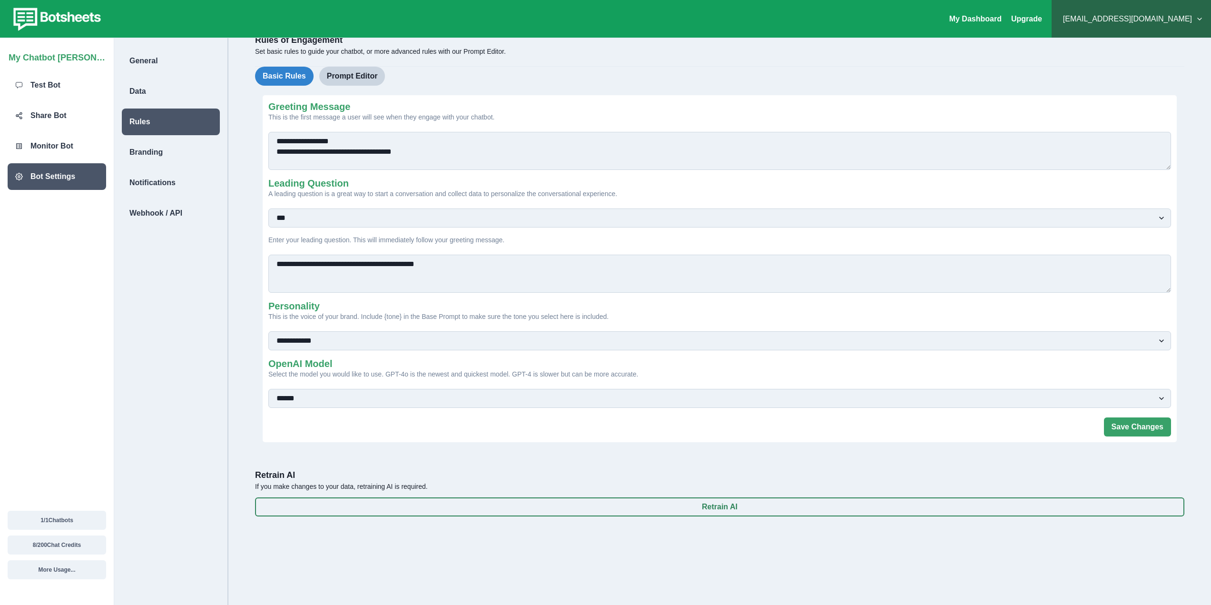
scroll to position [38, 0]
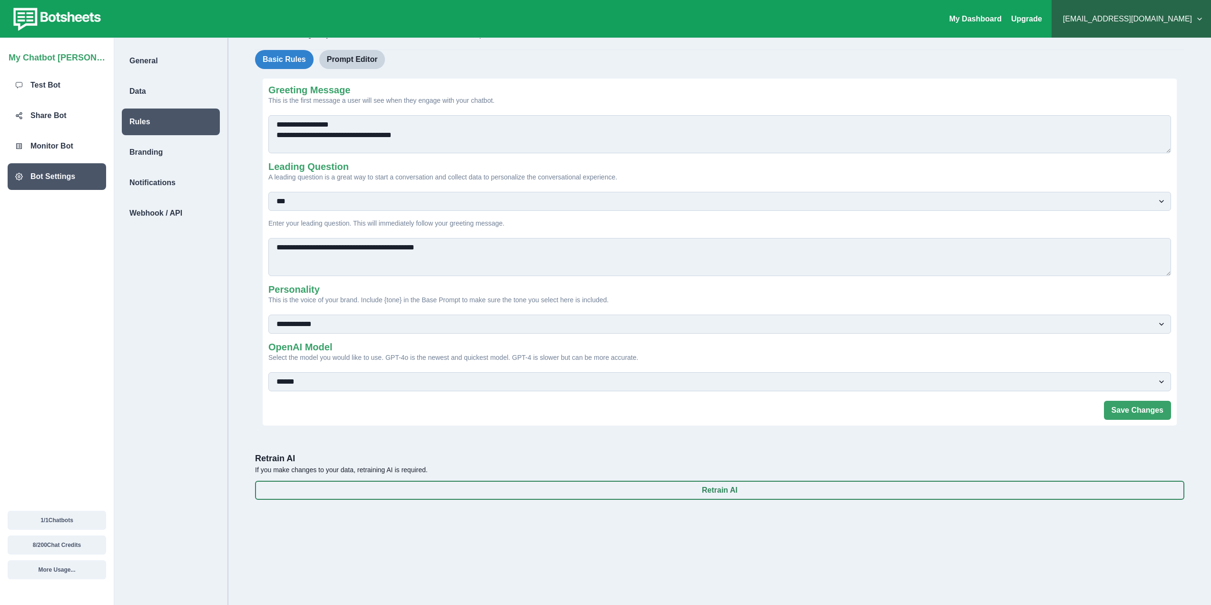
click at [392, 322] on select "**********" at bounding box center [719, 323] width 902 height 19
click at [268, 314] on select "**********" at bounding box center [719, 323] width 902 height 19
click at [348, 383] on select "**********" at bounding box center [719, 381] width 902 height 19
click at [343, 324] on select "**********" at bounding box center [719, 323] width 902 height 19
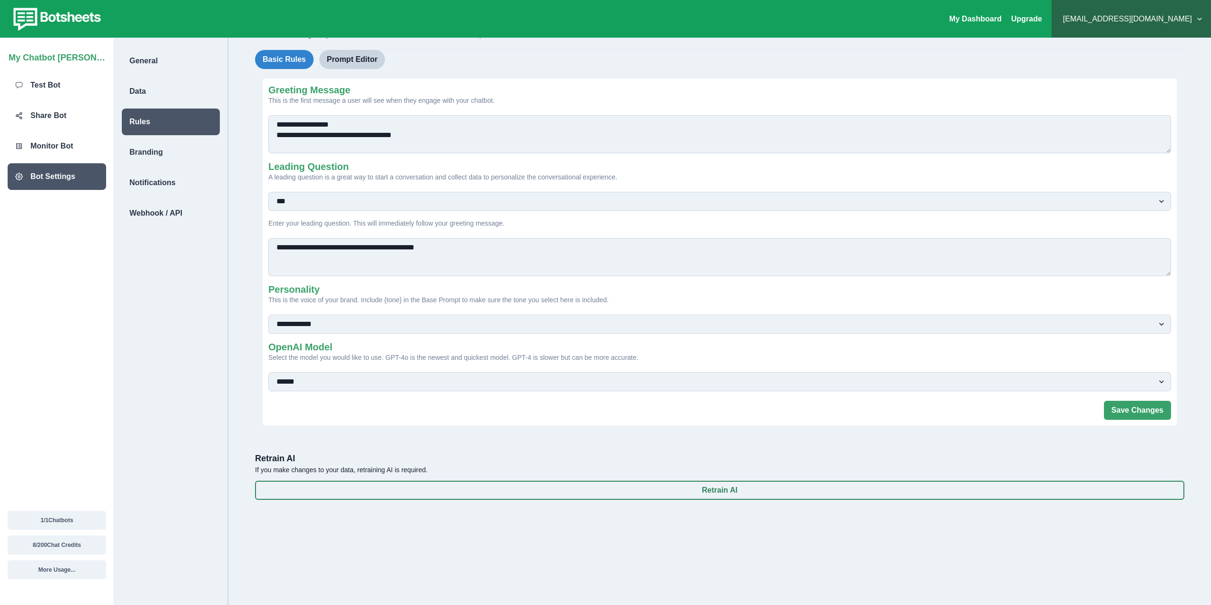
select select "**********"
click at [268, 314] on select "**********" at bounding box center [719, 323] width 902 height 19
click at [362, 323] on select "**********" at bounding box center [719, 323] width 902 height 19
click at [362, 326] on select "**********" at bounding box center [719, 323] width 902 height 19
click at [348, 377] on select "**********" at bounding box center [719, 381] width 902 height 19
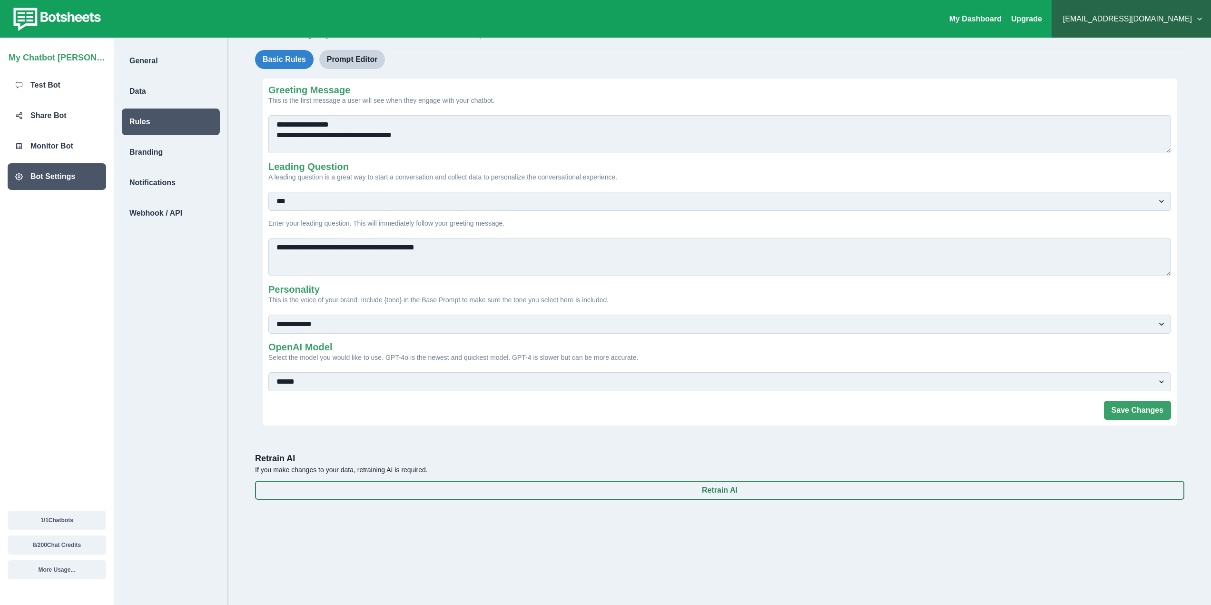
click at [348, 377] on select "**********" at bounding box center [719, 381] width 902 height 19
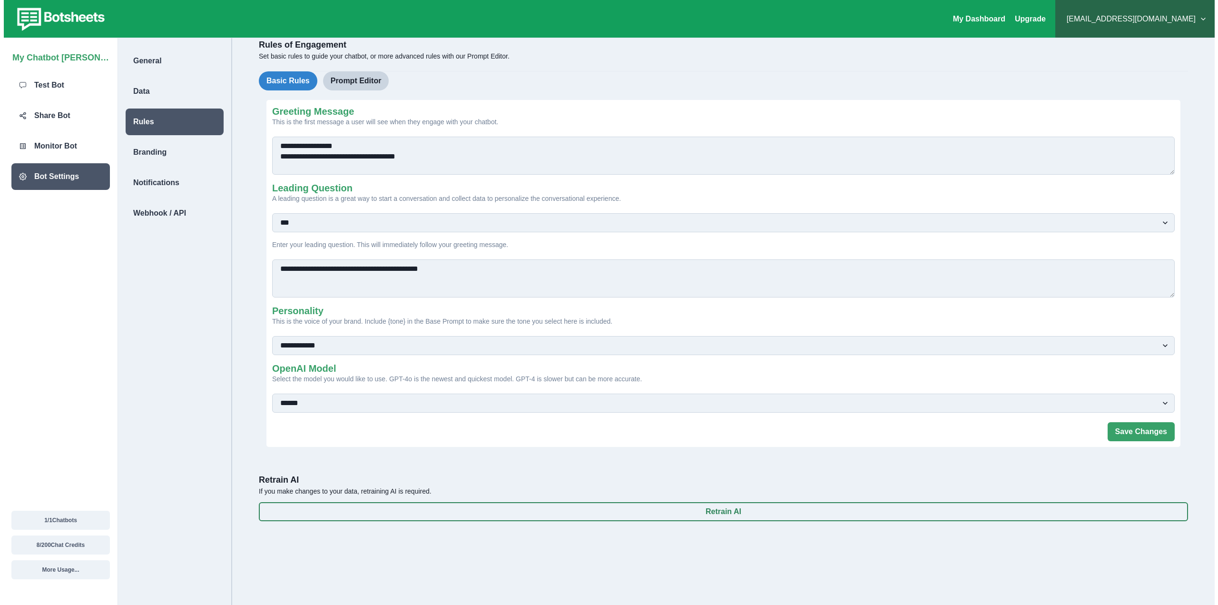
scroll to position [0, 0]
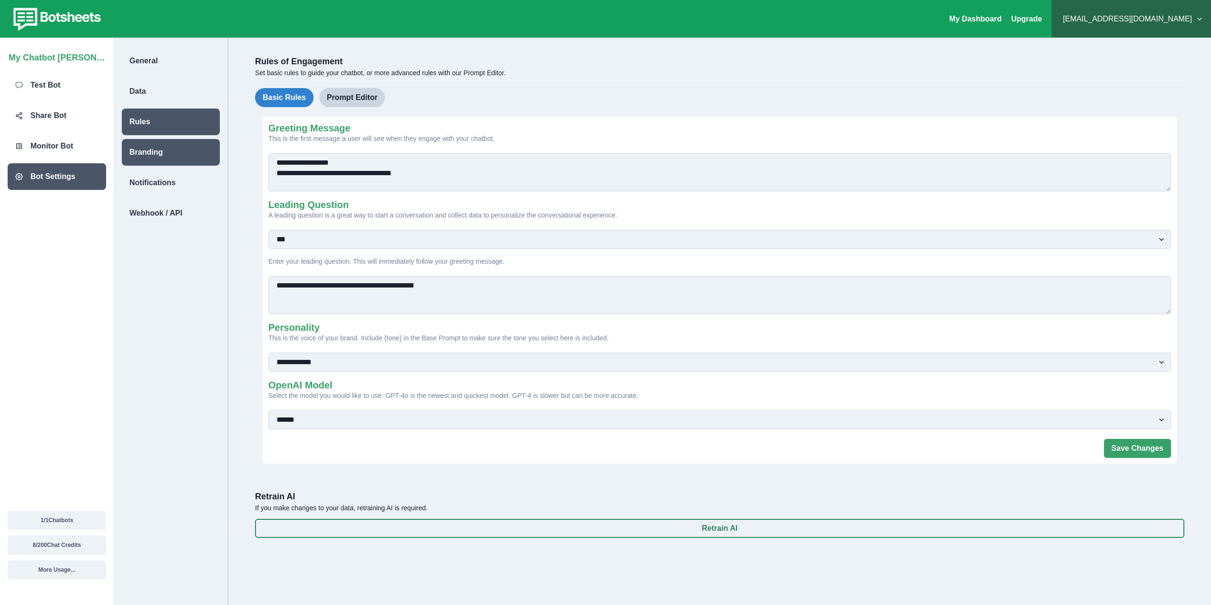
click at [168, 153] on div "Branding" at bounding box center [171, 152] width 98 height 27
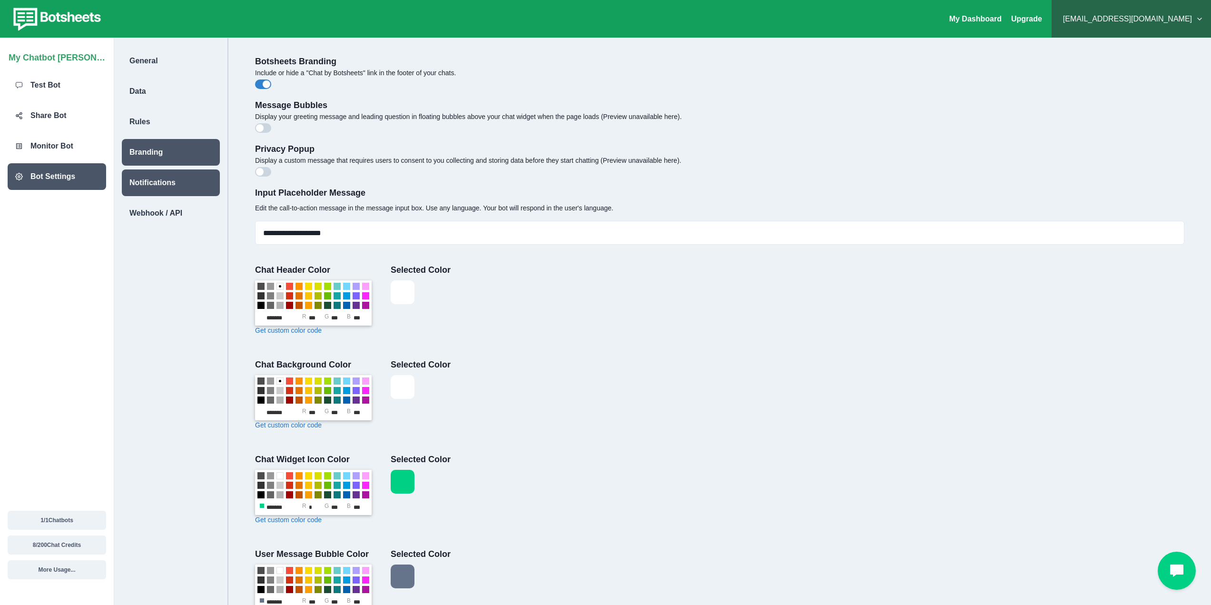
click at [180, 180] on div "Notifications" at bounding box center [171, 182] width 98 height 27
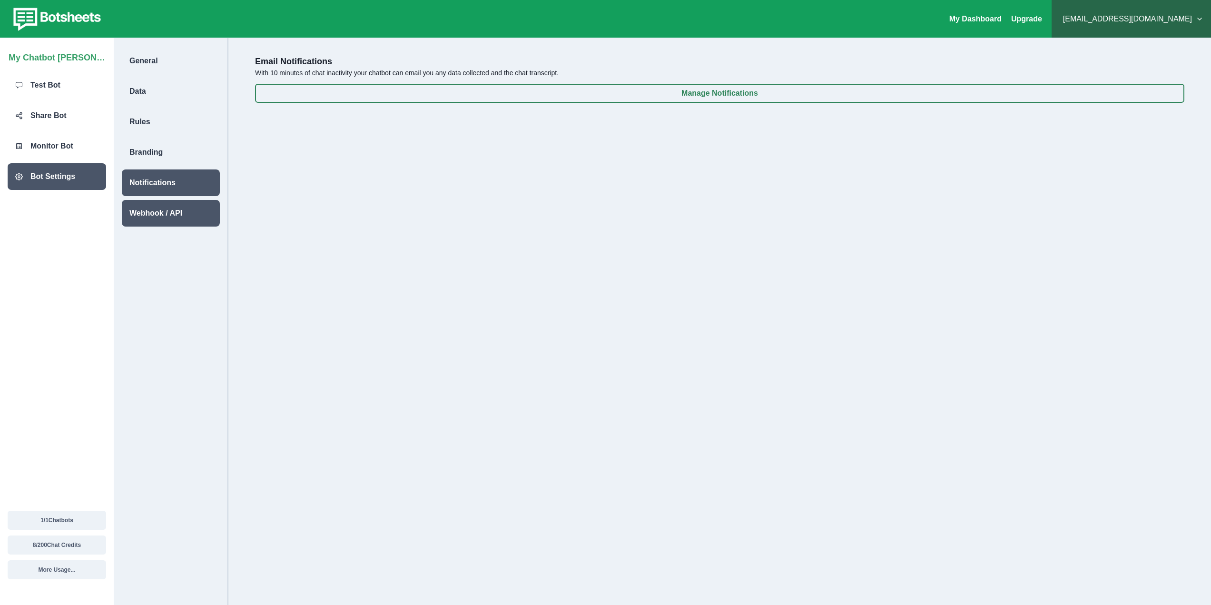
click at [170, 219] on div "Webhook / API" at bounding box center [171, 213] width 98 height 27
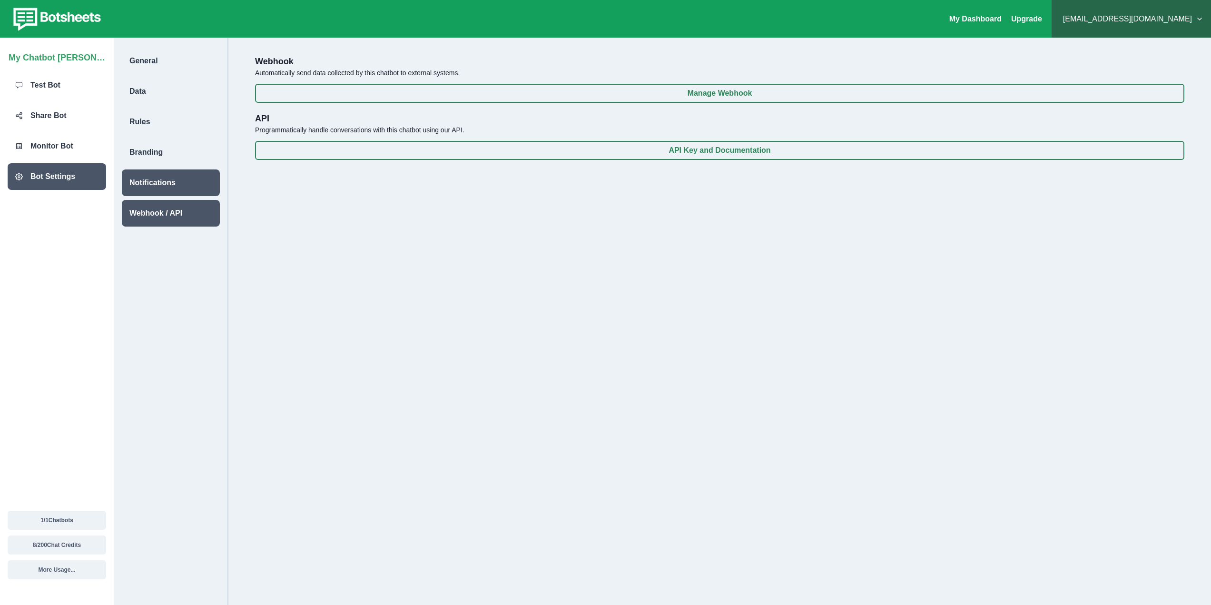
click at [171, 180] on p "Notifications" at bounding box center [152, 182] width 46 height 11
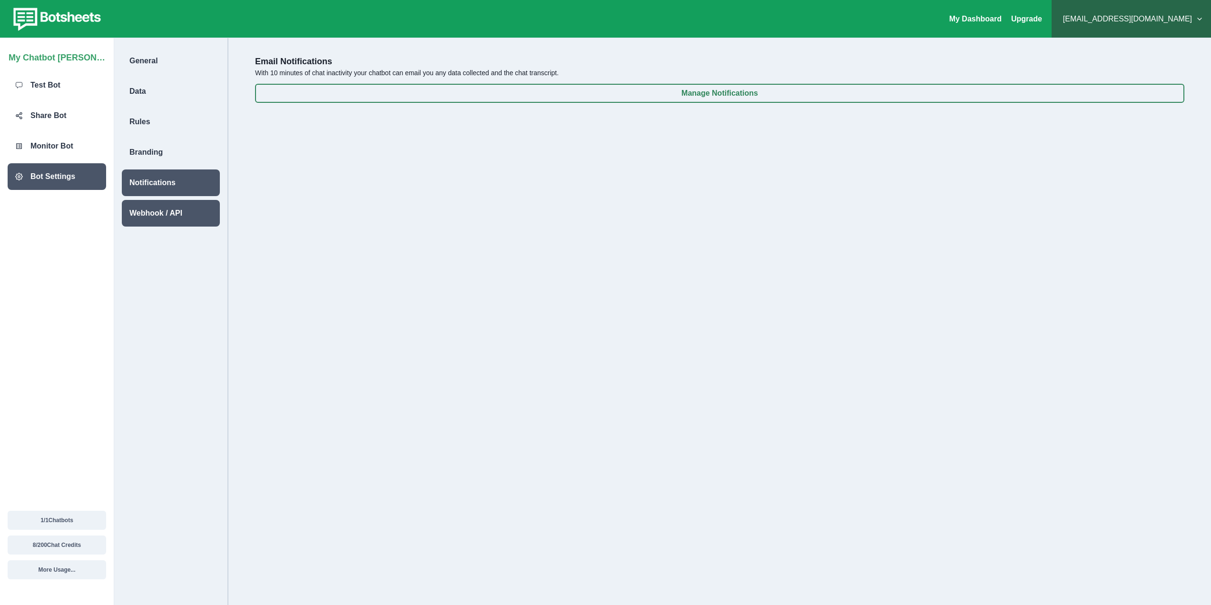
click at [178, 205] on div "Webhook / API" at bounding box center [171, 213] width 98 height 27
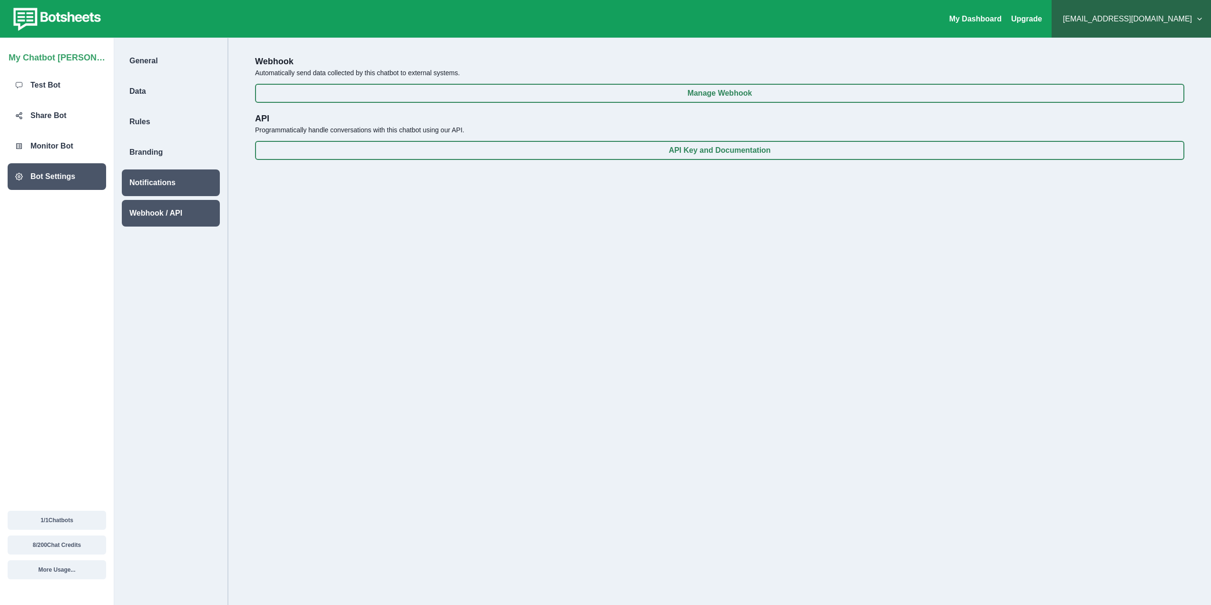
click at [184, 181] on div "Notifications" at bounding box center [171, 182] width 98 height 27
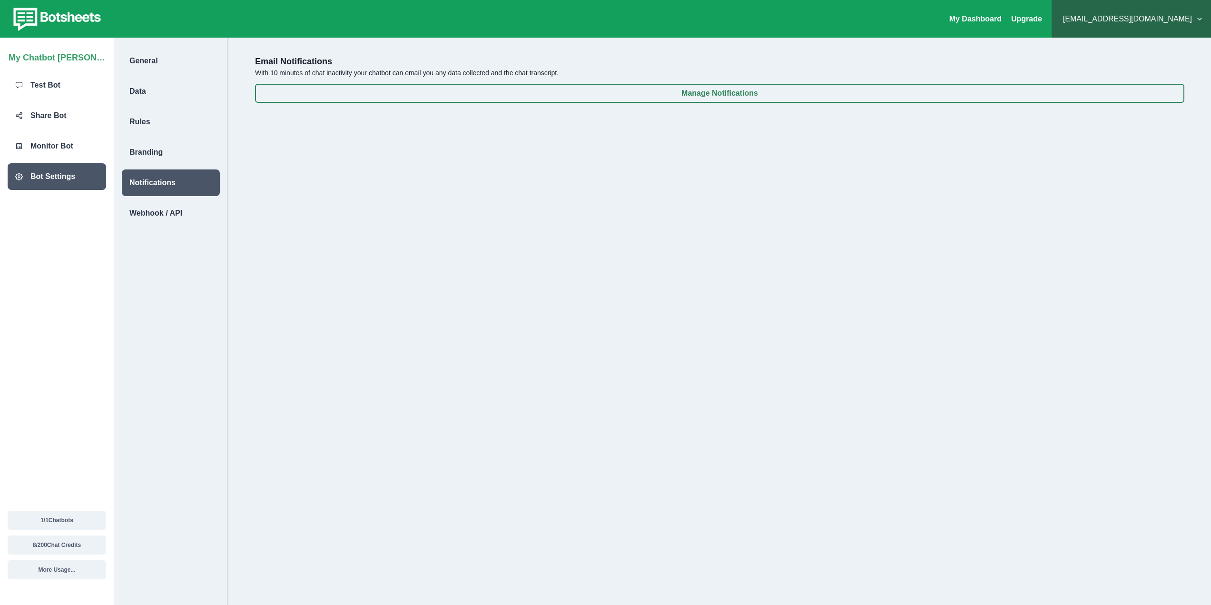
click at [206, 184] on div "Notifications" at bounding box center [171, 182] width 98 height 27
click at [181, 179] on div "Notifications" at bounding box center [171, 182] width 98 height 27
click at [207, 215] on div "Webhook / API" at bounding box center [171, 213] width 98 height 27
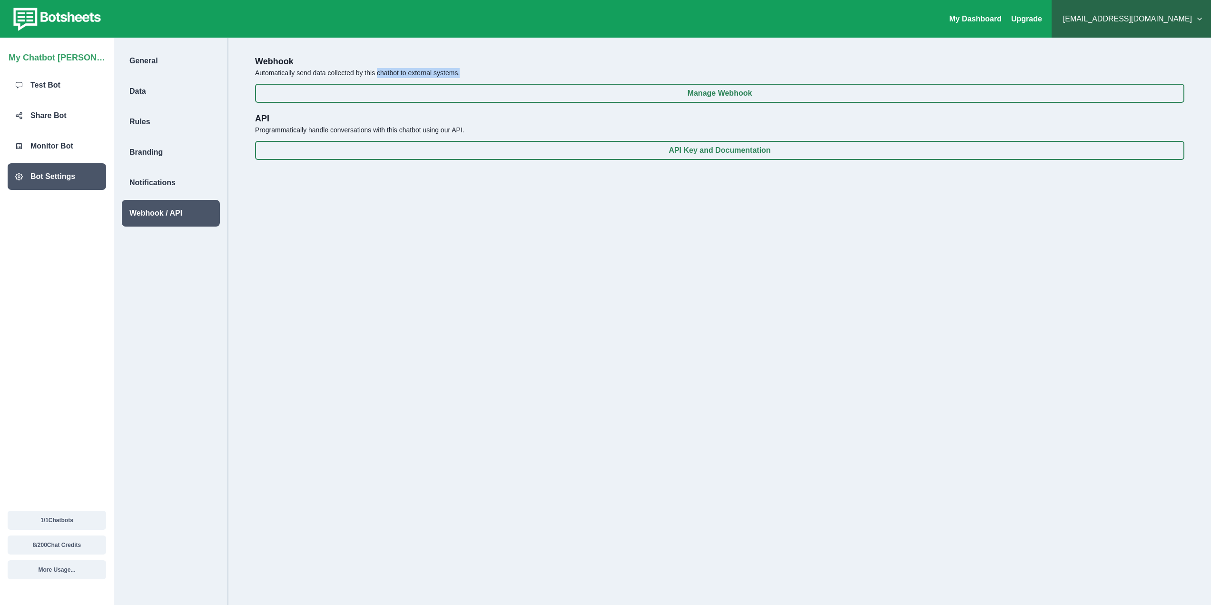
drag, startPoint x: 376, startPoint y: 72, endPoint x: 466, endPoint y: 71, distance: 89.4
click at [466, 71] on p "Automatically send data collected by this chatbot to external systems." at bounding box center [719, 73] width 929 height 10
click at [296, 78] on div "Webhook Automatically send data collected by this chatbot to external systems. …" at bounding box center [719, 329] width 967 height 567
drag, startPoint x: 285, startPoint y: 70, endPoint x: 468, endPoint y: 72, distance: 182.2
click at [468, 72] on p "Automatically send data collected by this chatbot to external systems." at bounding box center [719, 73] width 929 height 10
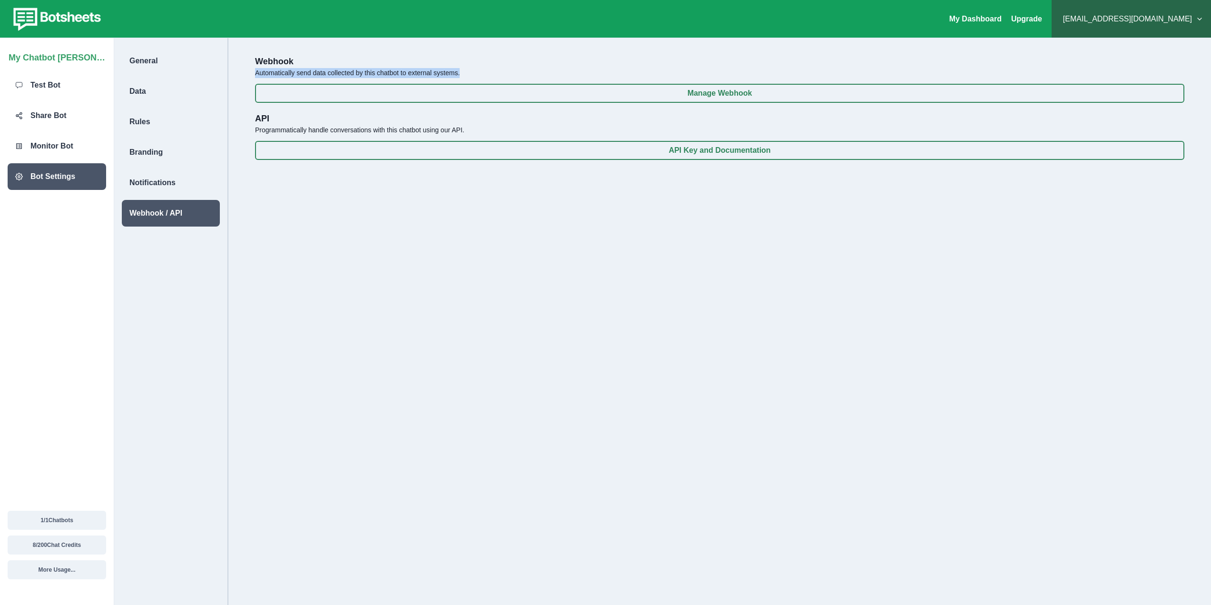
click at [468, 72] on p "Automatically send data collected by this chatbot to external systems." at bounding box center [719, 73] width 929 height 10
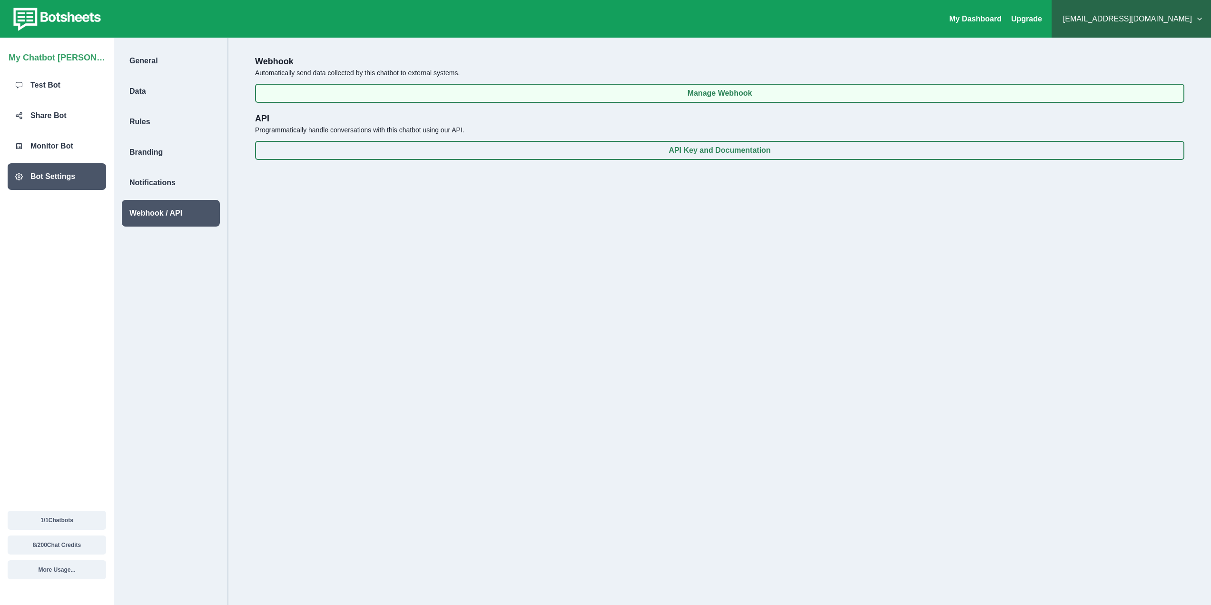
click at [753, 88] on button "Manage Webhook" at bounding box center [719, 93] width 929 height 19
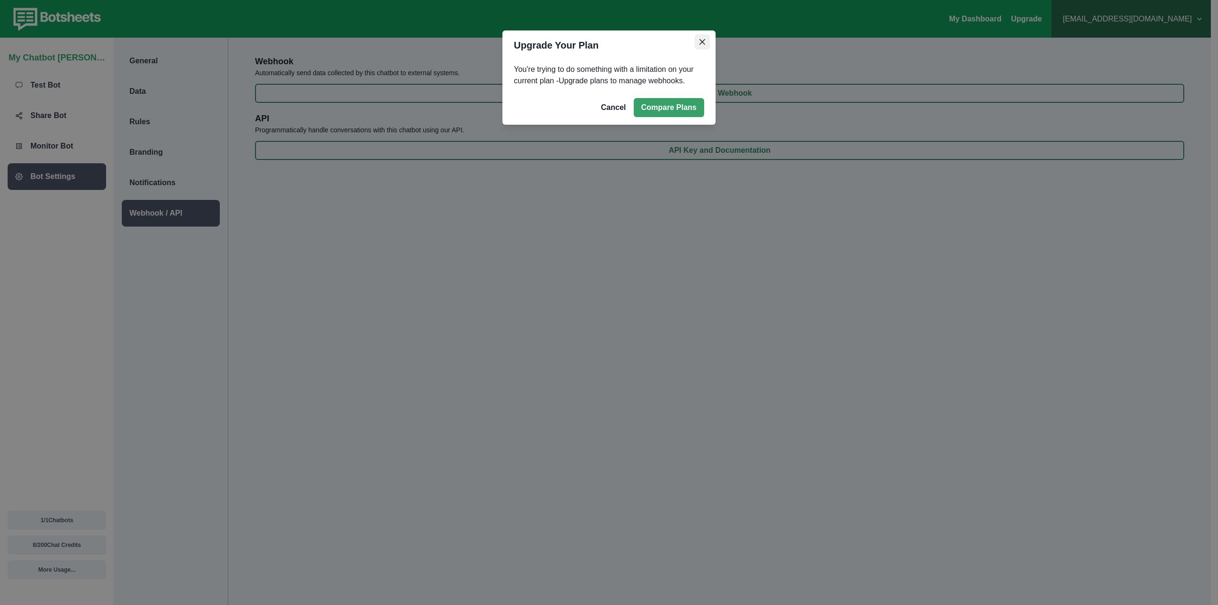
click at [700, 46] on button "Close" at bounding box center [701, 41] width 15 height 15
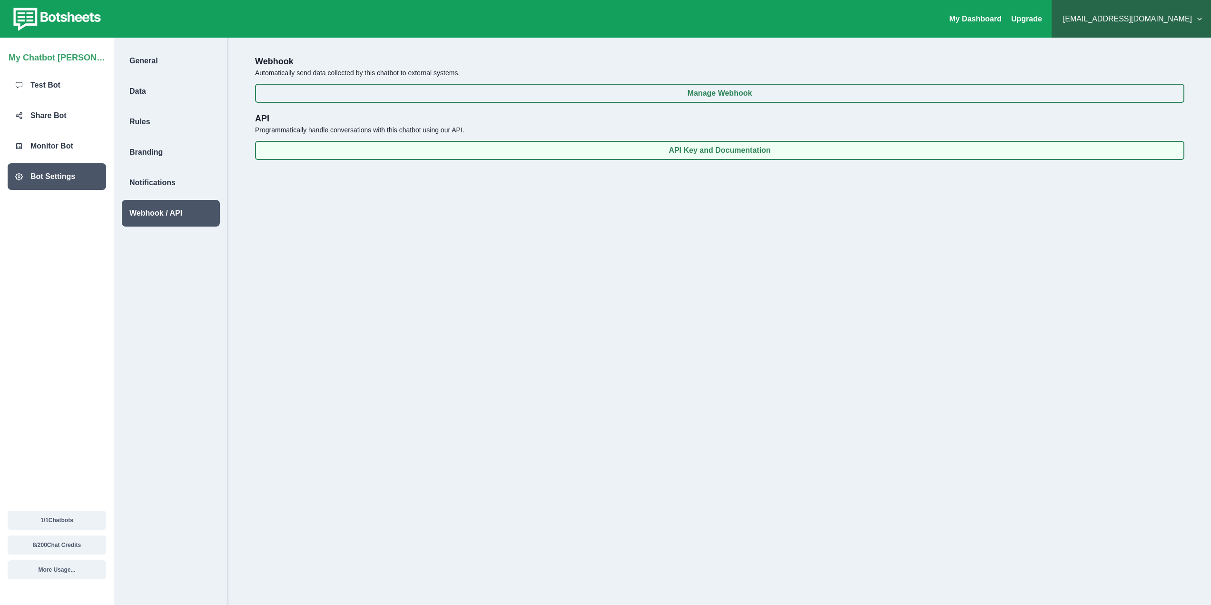
click at [593, 147] on button "API Key and Documentation" at bounding box center [719, 150] width 929 height 19
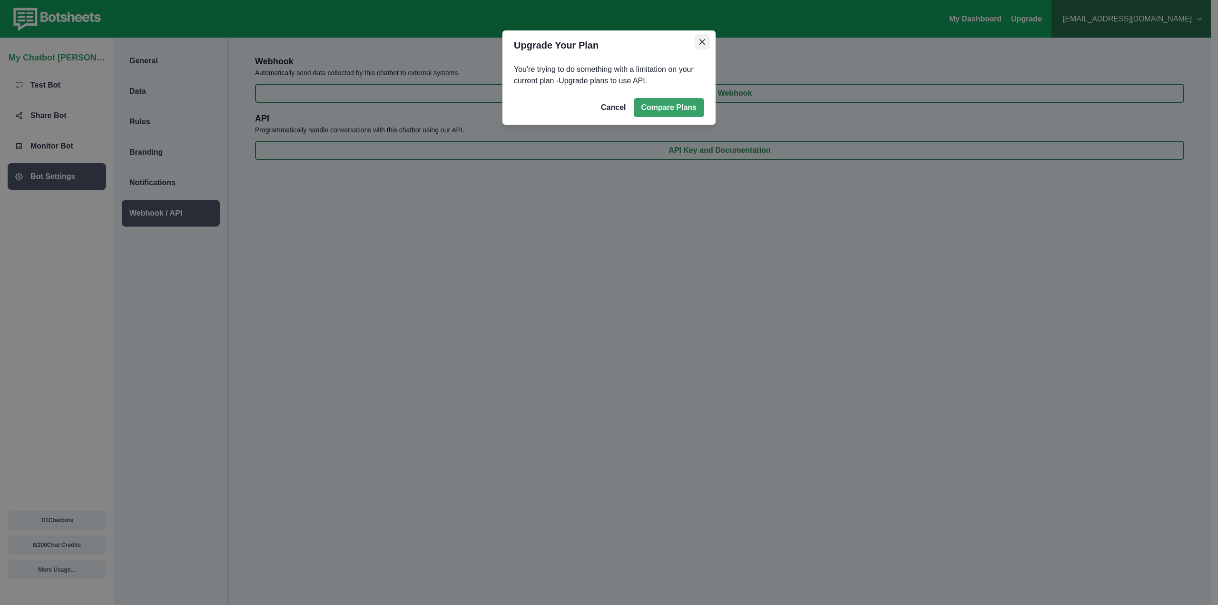
click at [698, 47] on button "Close" at bounding box center [701, 41] width 15 height 15
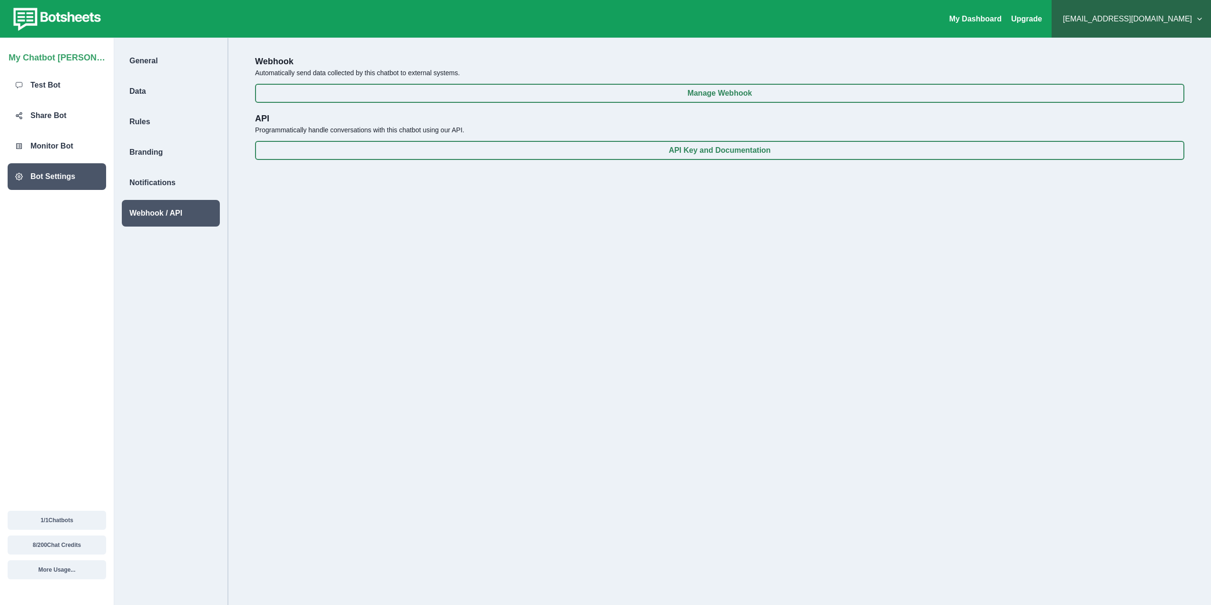
click at [292, 130] on p "Programmatically handle conversations with this chatbot using our API." at bounding box center [719, 130] width 929 height 10
drag, startPoint x: 292, startPoint y: 130, endPoint x: 315, endPoint y: 130, distance: 23.3
click at [294, 130] on p "Programmatically handle conversations with this chatbot using our API." at bounding box center [719, 130] width 929 height 10
drag, startPoint x: 446, startPoint y: 128, endPoint x: 450, endPoint y: 127, distance: 4.9
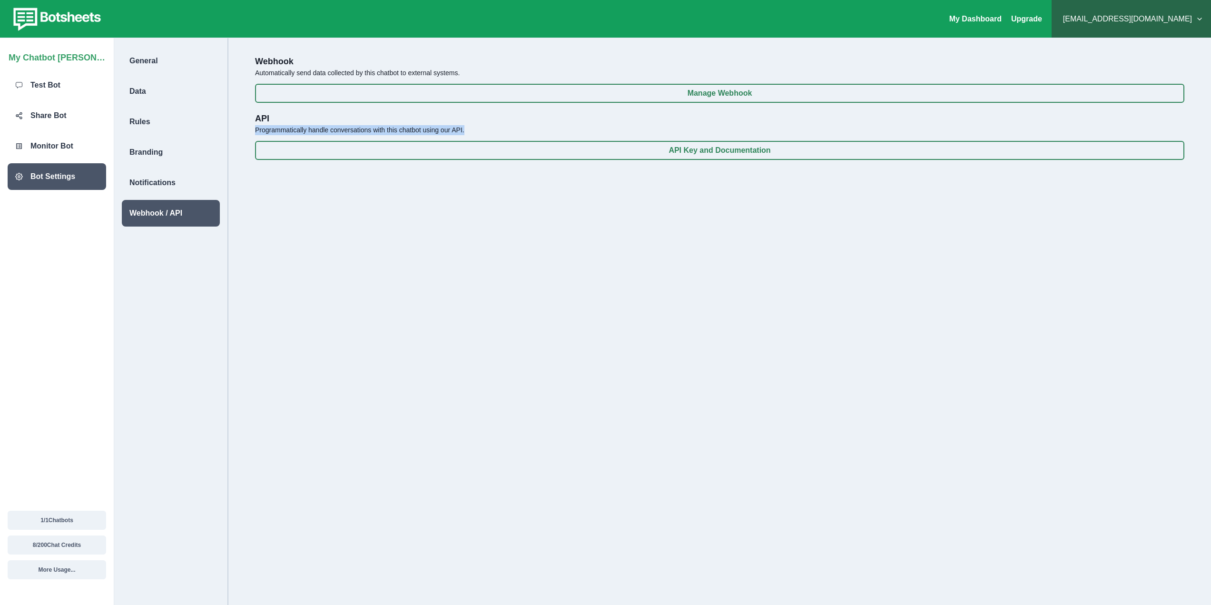
click at [447, 128] on p "Programmatically handle conversations with this chatbot using our API." at bounding box center [719, 130] width 929 height 10
click at [453, 127] on p "Programmatically handle conversations with this chatbot using our API." at bounding box center [719, 130] width 929 height 10
click at [481, 126] on p "Programmatically handle conversations with this chatbot using our API." at bounding box center [719, 130] width 929 height 10
drag, startPoint x: 477, startPoint y: 127, endPoint x: 255, endPoint y: 132, distance: 221.2
click at [255, 132] on p "Programmatically handle conversations with this chatbot using our API." at bounding box center [719, 130] width 929 height 10
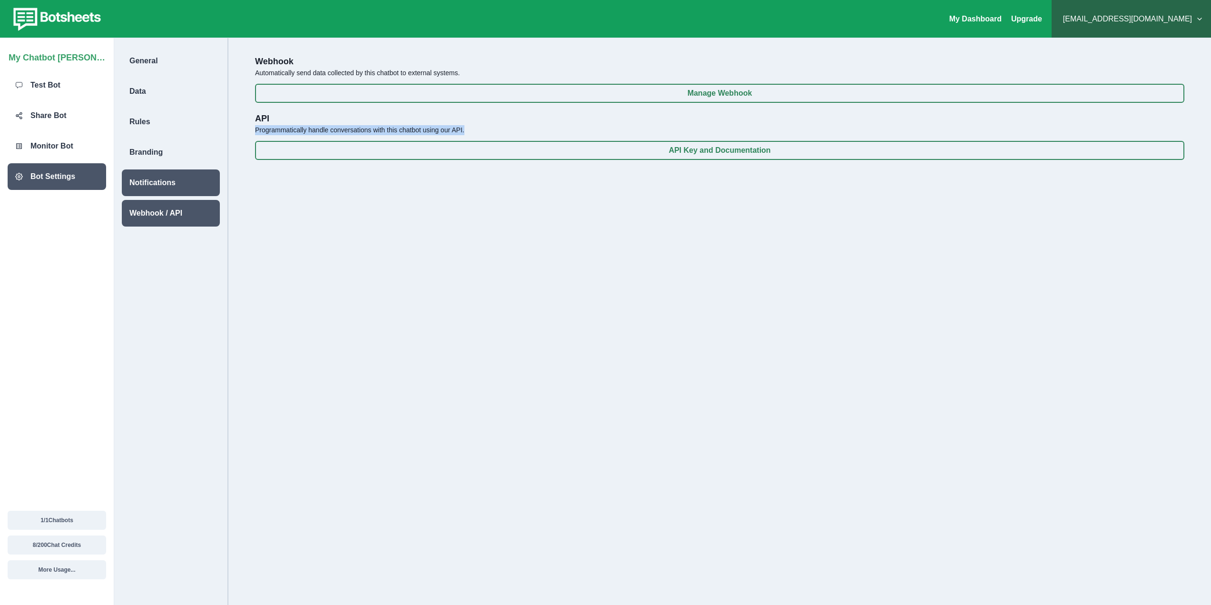
click at [197, 175] on div "Notifications" at bounding box center [171, 182] width 98 height 27
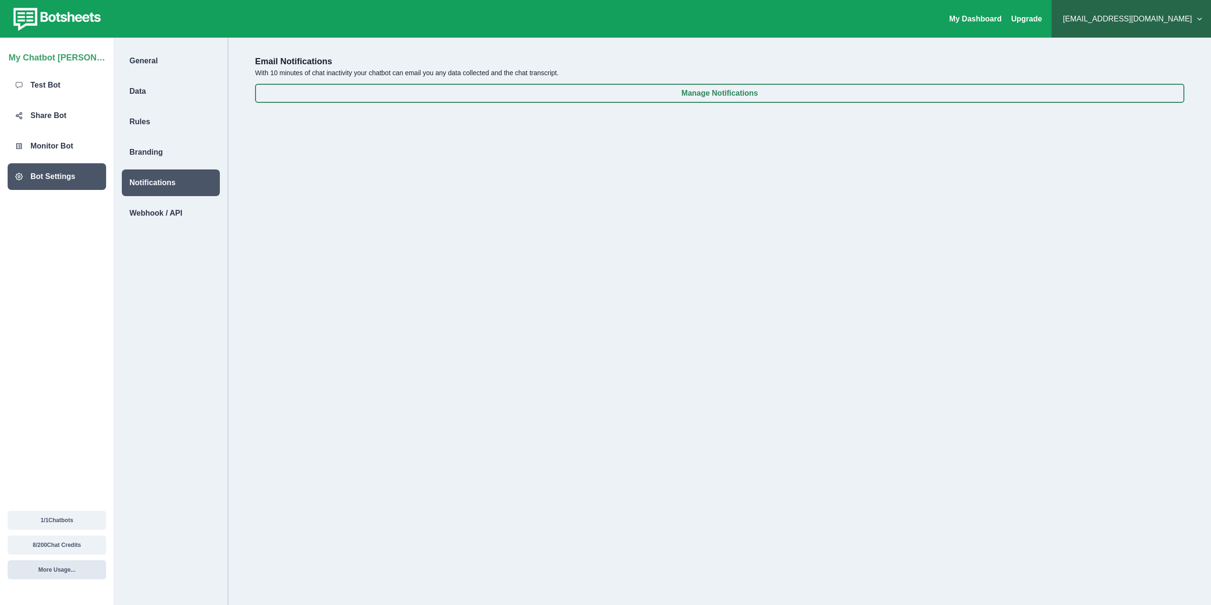
click at [58, 568] on button "More Usage..." at bounding box center [57, 569] width 98 height 19
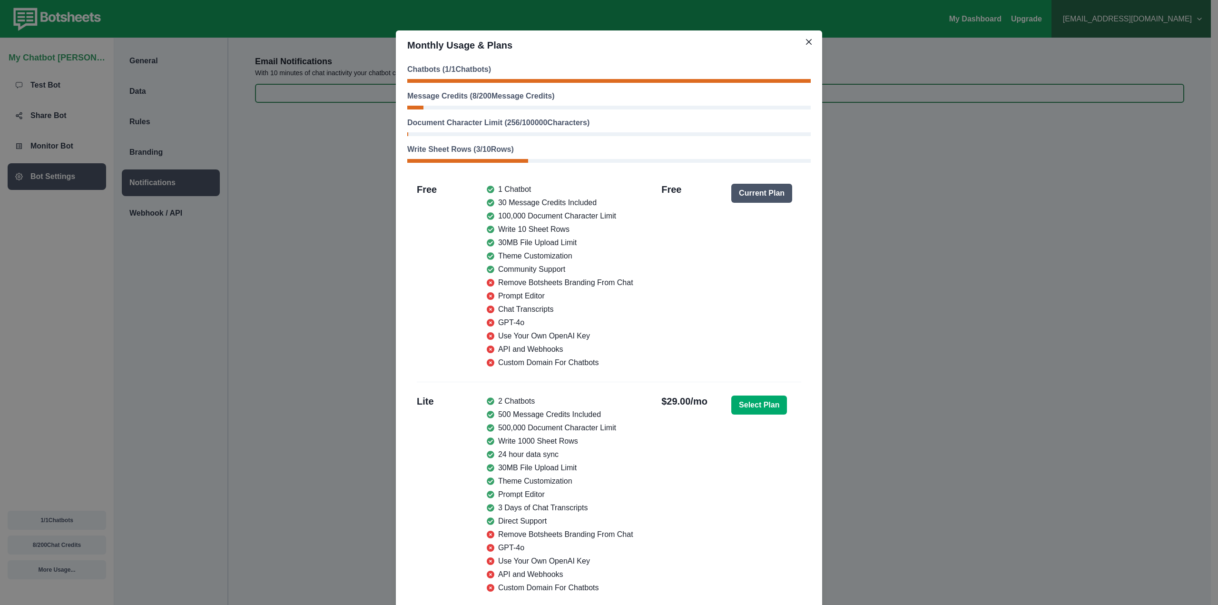
click at [489, 401] on icon at bounding box center [491, 401] width 8 height 8
click at [487, 405] on icon at bounding box center [491, 401] width 8 height 8
click at [538, 404] on li "2 Chatbots" at bounding box center [560, 400] width 147 height 11
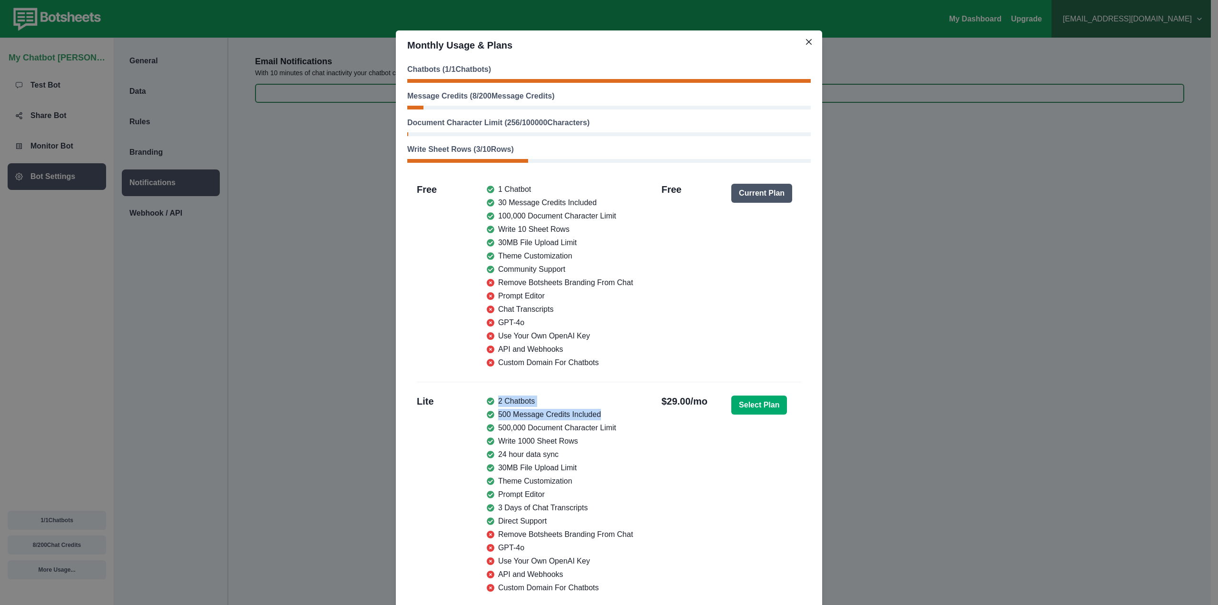
drag, startPoint x: 609, startPoint y: 416, endPoint x: 476, endPoint y: 413, distance: 133.2
click at [476, 413] on div "Lite 2 Chatbots 500 Message Credits Included 500,000 Document Character Limit W…" at bounding box center [609, 494] width 384 height 209
click at [519, 419] on li "500 Message Credits Included" at bounding box center [560, 414] width 147 height 11
drag, startPoint x: 563, startPoint y: 436, endPoint x: 487, endPoint y: 398, distance: 85.3
click at [487, 397] on ul "2 Chatbots 500 Message Credits Included 500,000 Document Character Limit Write …" at bounding box center [560, 494] width 147 height 198
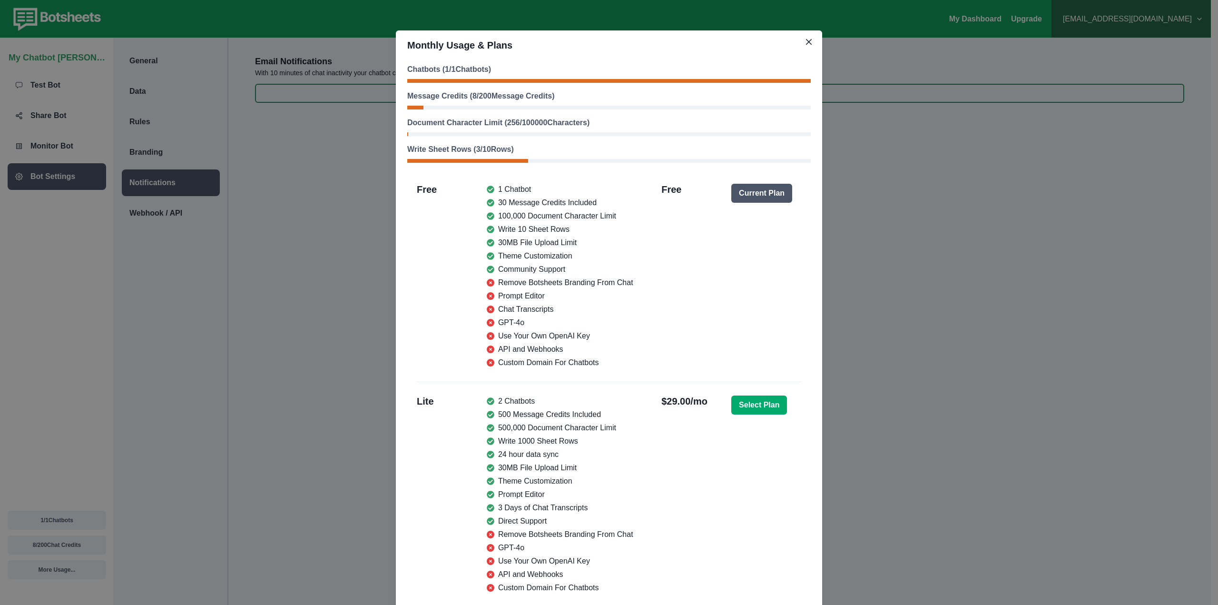
click at [736, 516] on div "Select Plan" at bounding box center [766, 494] width 70 height 198
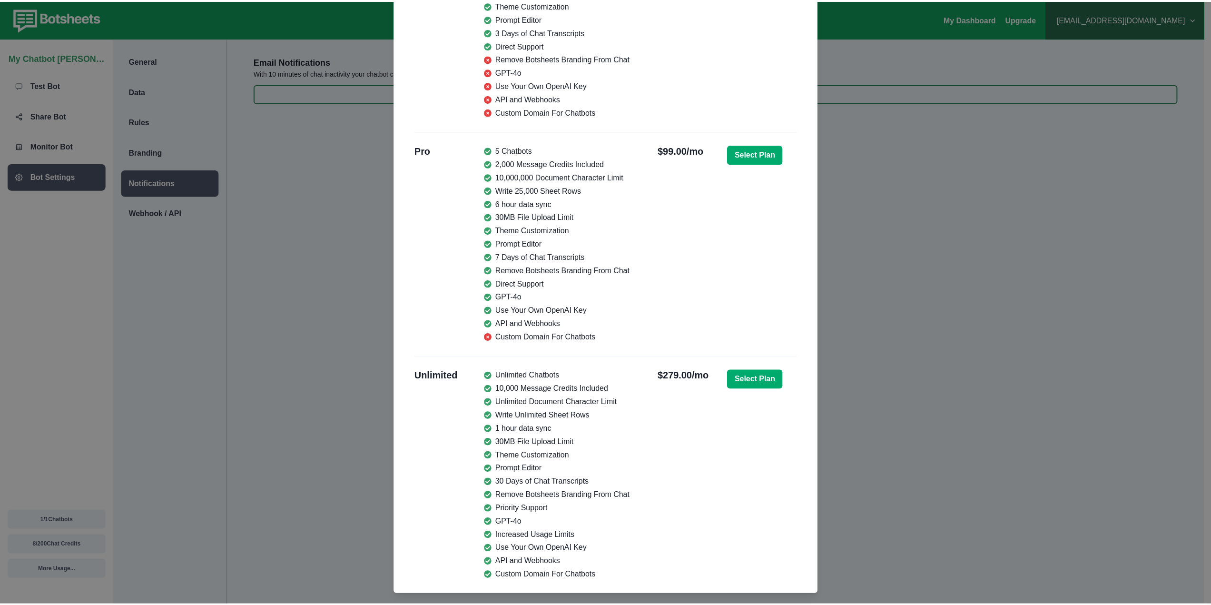
scroll to position [496, 0]
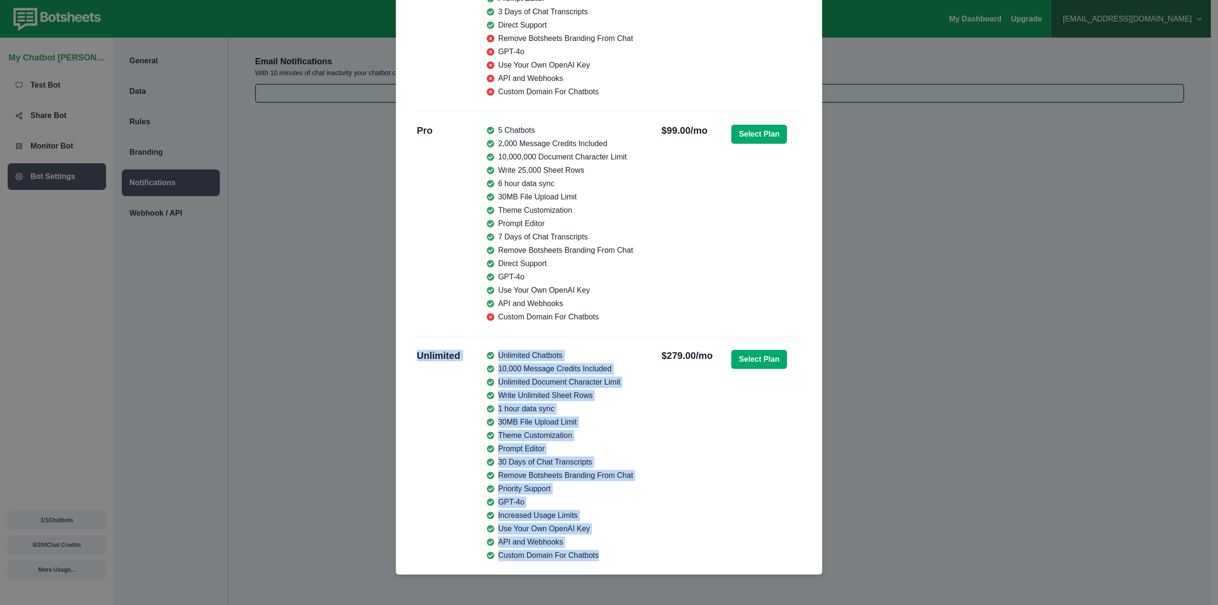
drag, startPoint x: 413, startPoint y: 355, endPoint x: 604, endPoint y: 554, distance: 275.5
click at [604, 554] on div "Unlimited Unlimited Chatbots 10,000 Message Credits Included Unlimited Document…" at bounding box center [609, 455] width 384 height 223
click at [630, 540] on div "Unlimited Chatbots 10,000 Message Credits Included Unlimited Document Character…" at bounding box center [574, 455] width 175 height 211
drag, startPoint x: 607, startPoint y: 552, endPoint x: 403, endPoint y: 359, distance: 280.9
click at [407, 359] on div "Free 1 Chatbot 30 Message Credits Included 100,000 Document Character Limit Wri…" at bounding box center [608, 124] width 403 height 892
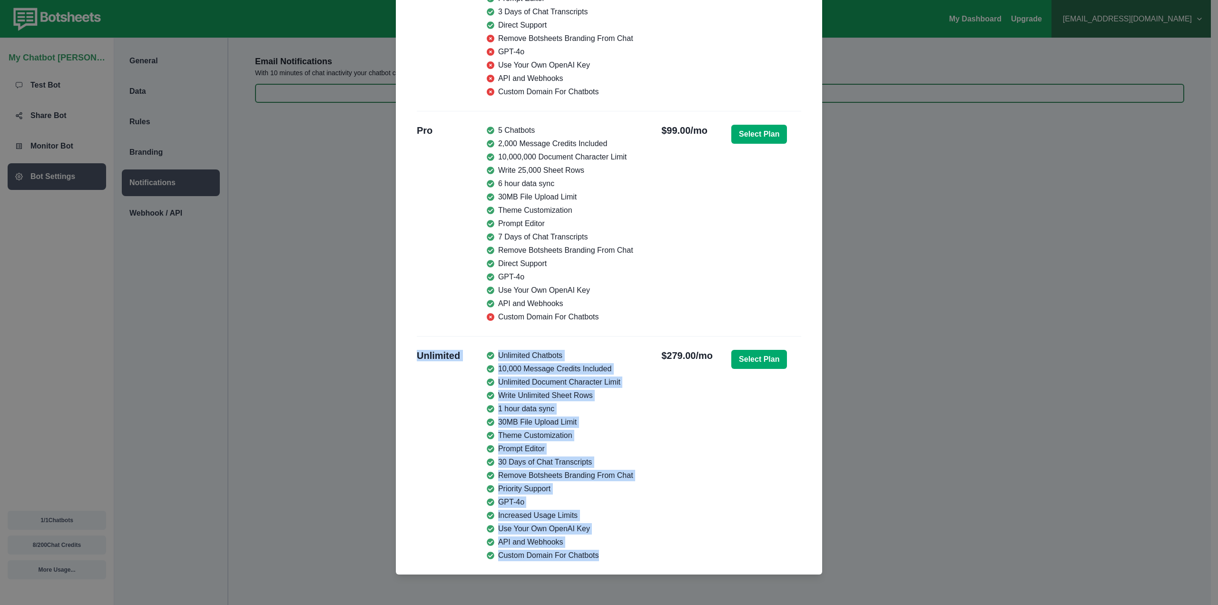
click at [422, 379] on h2 "Unlimited" at bounding box center [438, 455] width 43 height 211
click at [407, 351] on div "Free 1 Chatbot 30 Message Credits Included 100,000 Document Character Limit Wri…" at bounding box center [608, 124] width 403 height 892
click at [417, 356] on h2 "Unlimited" at bounding box center [438, 455] width 43 height 211
drag, startPoint x: 414, startPoint y: 353, endPoint x: 601, endPoint y: 567, distance: 284.9
click at [601, 567] on div "Free 1 Chatbot 30 Message Credits Included 100,000 Document Character Limit Wri…" at bounding box center [608, 124] width 403 height 892
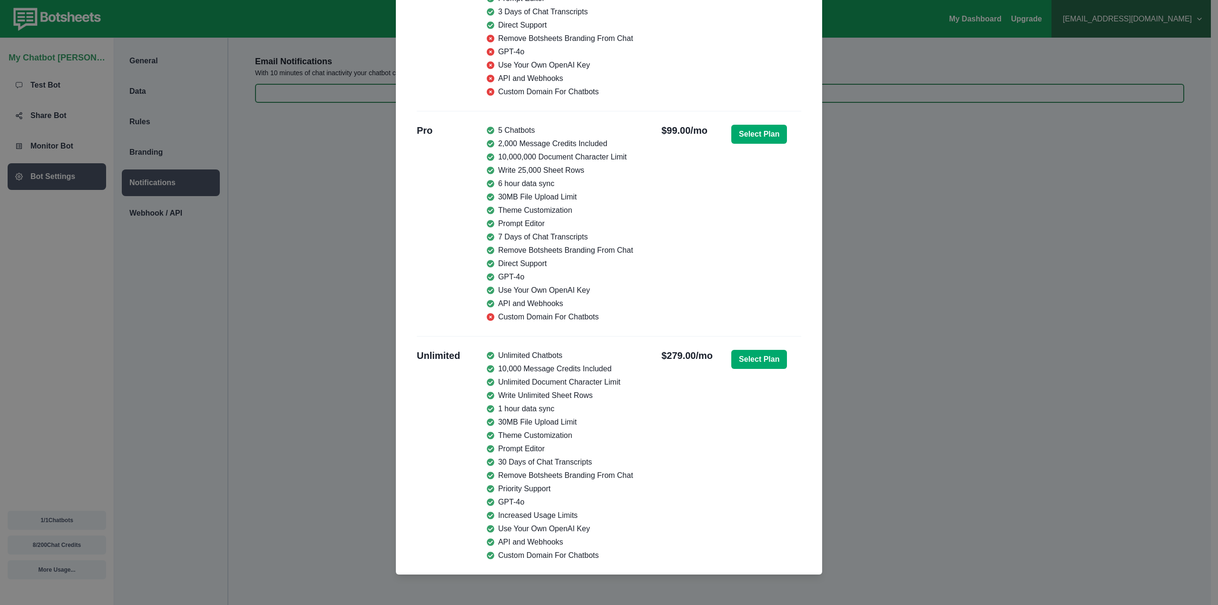
click at [1031, 121] on div "Monthly Usage & Plans Chatbots ( 1 / 1 Chatbots) Message Credits ( 8 / 200 Mess…" at bounding box center [609, 302] width 1218 height 605
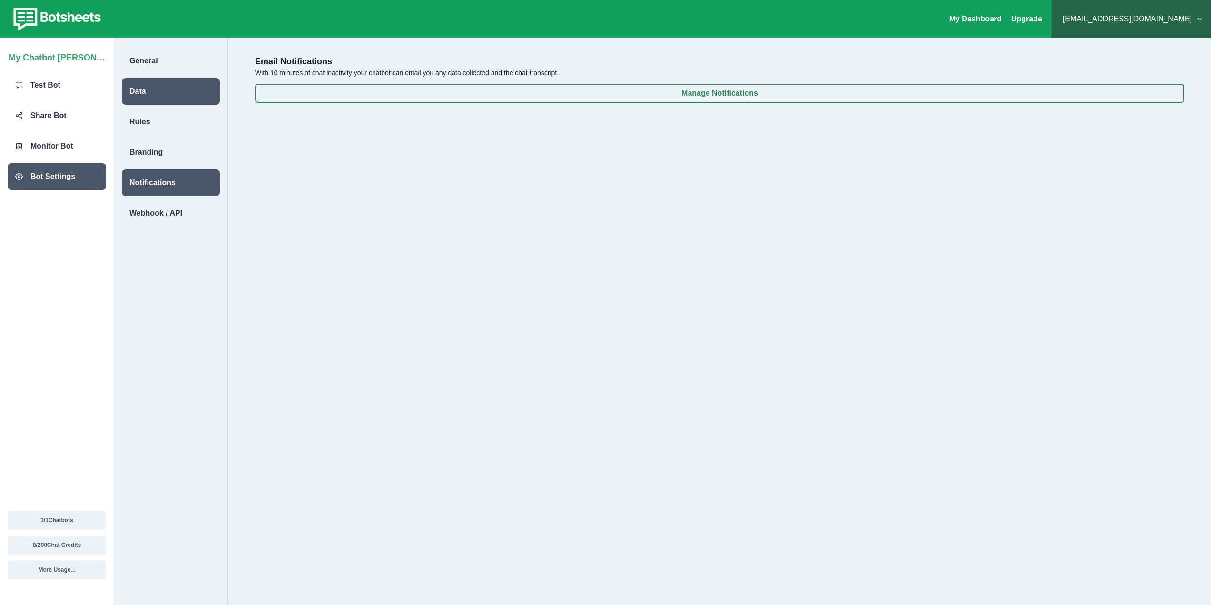
click at [176, 92] on div "Data" at bounding box center [171, 91] width 98 height 27
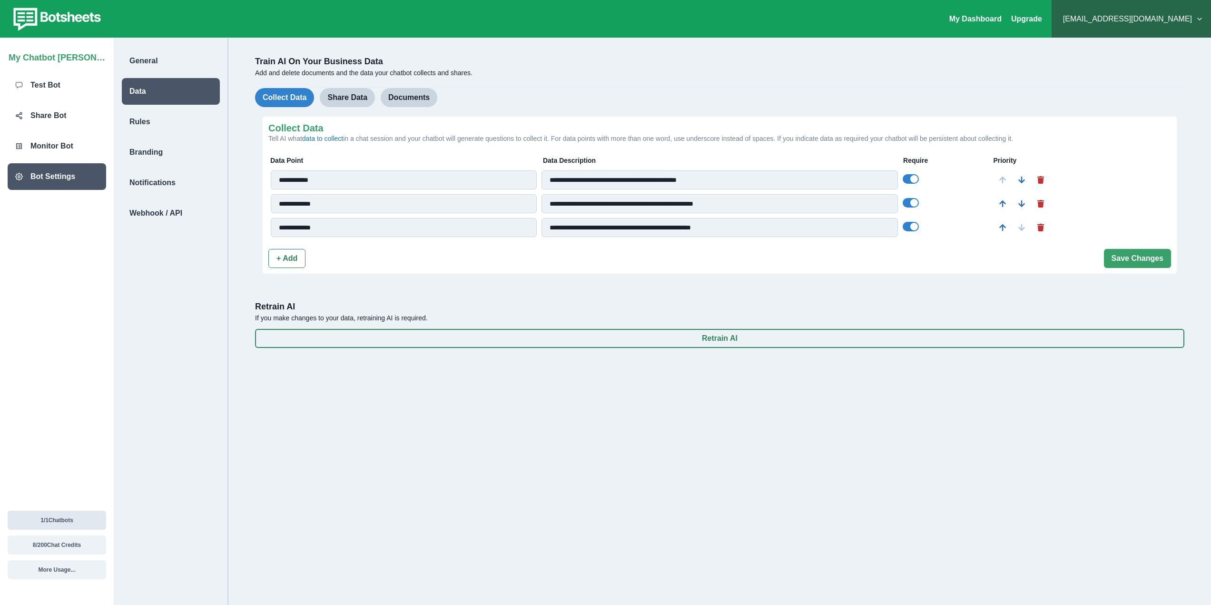
click at [70, 523] on button "1 / 1 Chatbots" at bounding box center [57, 519] width 98 height 19
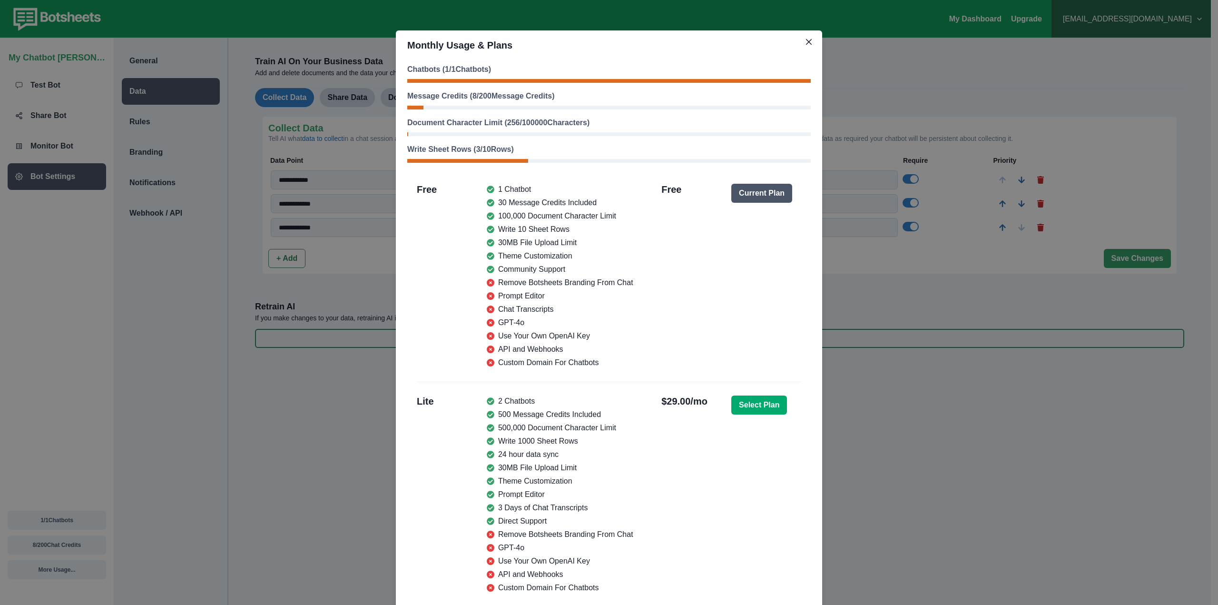
click at [442, 107] on div at bounding box center [608, 108] width 403 height 4
click at [443, 107] on div at bounding box center [608, 108] width 403 height 4
click at [807, 45] on button "Close" at bounding box center [808, 41] width 15 height 15
